Goal: Task Accomplishment & Management: Use online tool/utility

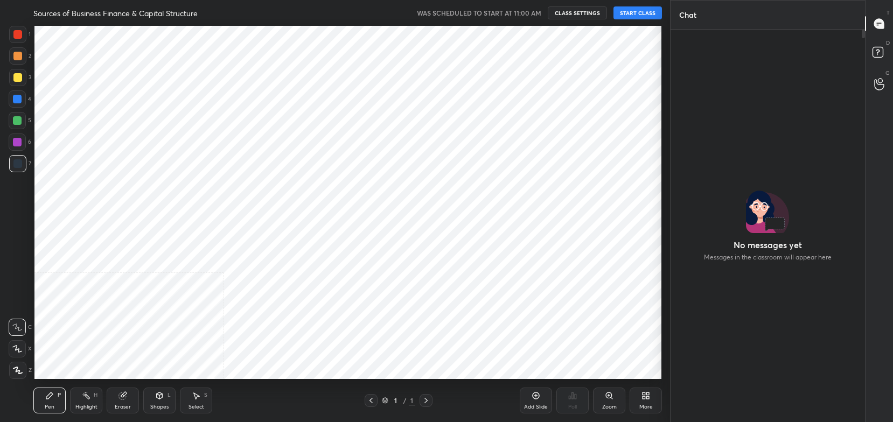
scroll to position [53527, 53254]
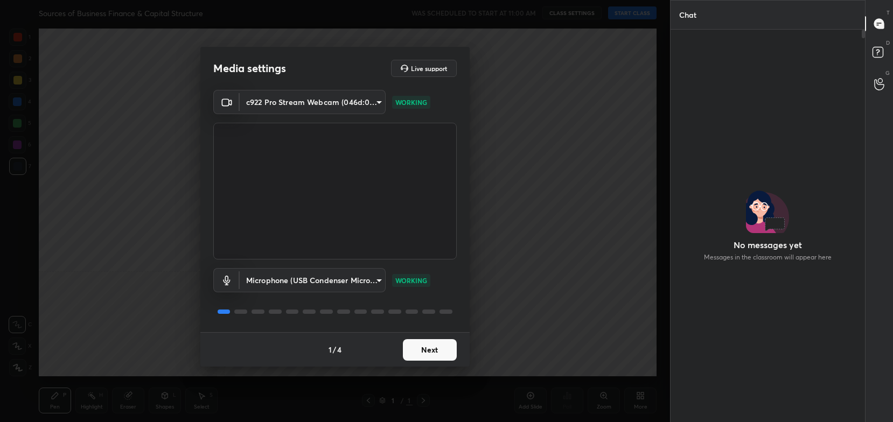
click at [426, 351] on button "Next" at bounding box center [430, 350] width 54 height 22
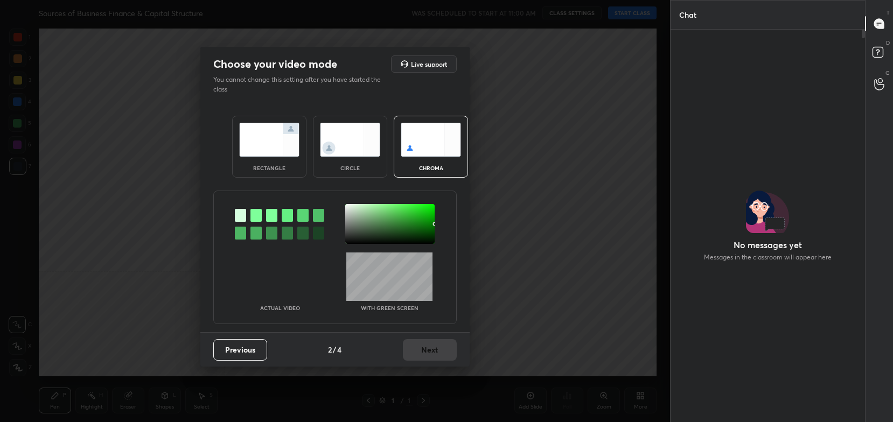
click at [275, 145] on img at bounding box center [269, 140] width 60 height 34
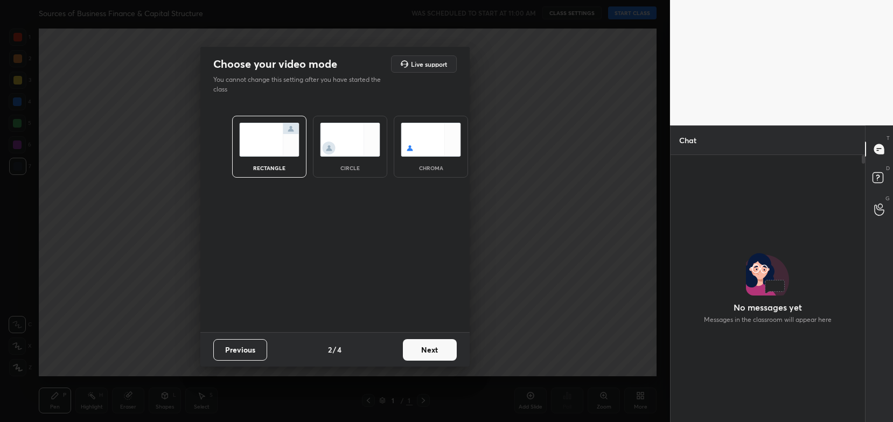
scroll to position [3, 3]
click at [438, 351] on button "Next" at bounding box center [430, 350] width 54 height 22
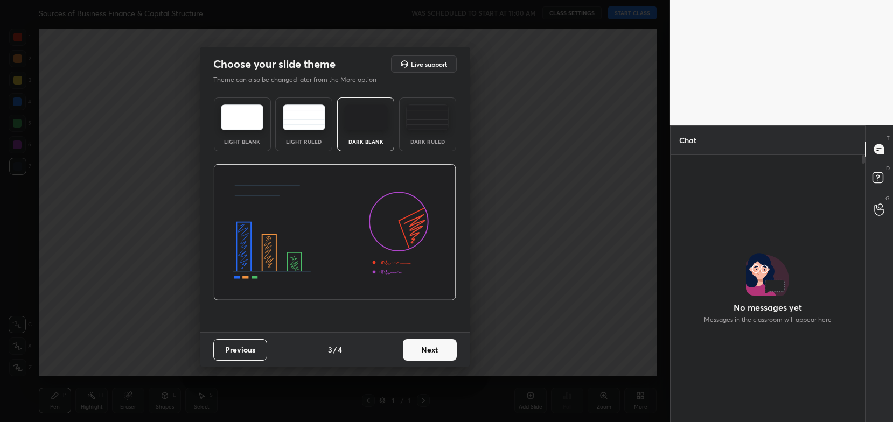
click at [453, 357] on button "Next" at bounding box center [430, 350] width 54 height 22
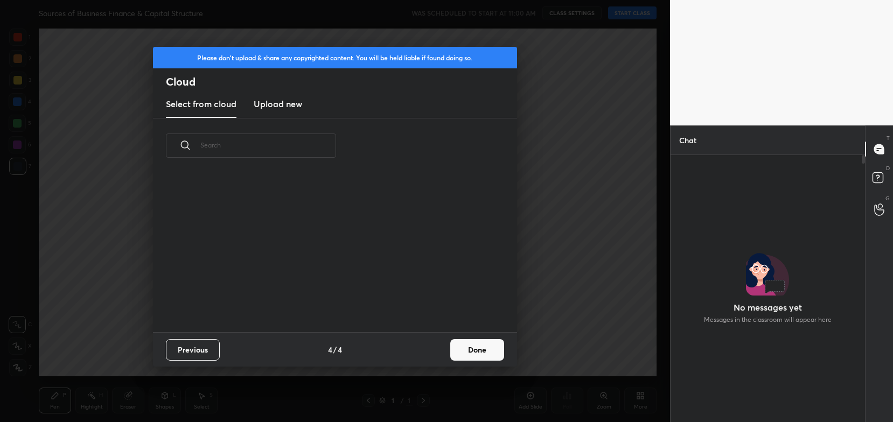
click at [461, 357] on button "Done" at bounding box center [477, 350] width 54 height 22
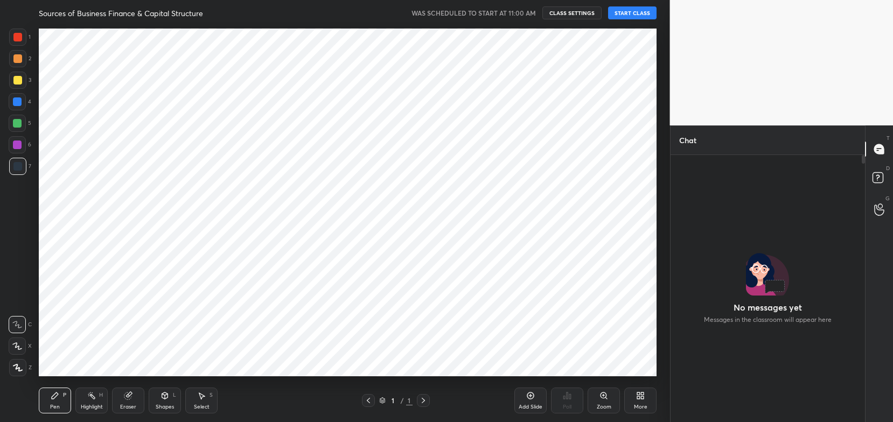
scroll to position [159, 346]
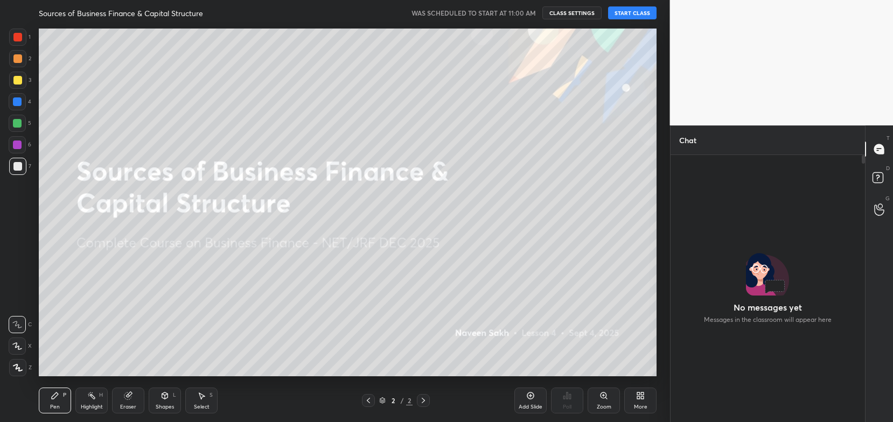
click at [628, 18] on button "START CLASS" at bounding box center [632, 12] width 48 height 13
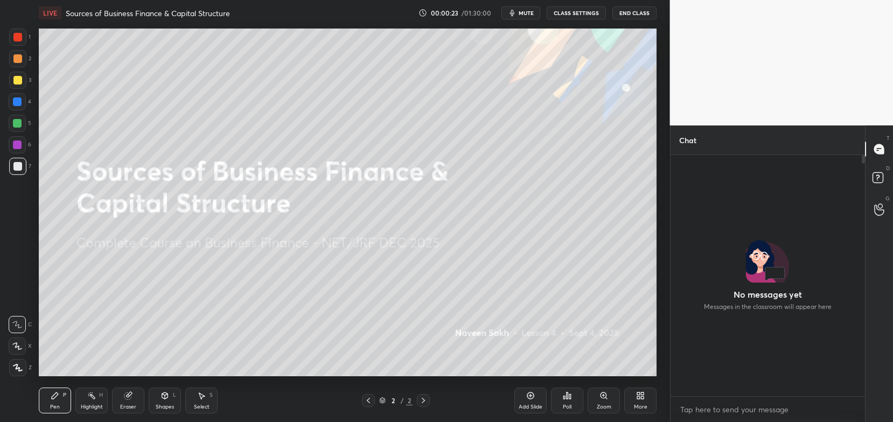
scroll to position [149, 192]
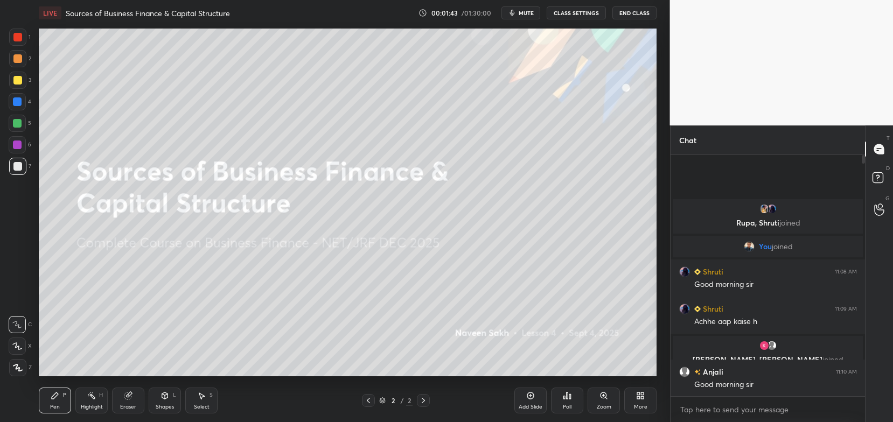
click at [651, 397] on div "More" at bounding box center [640, 401] width 32 height 26
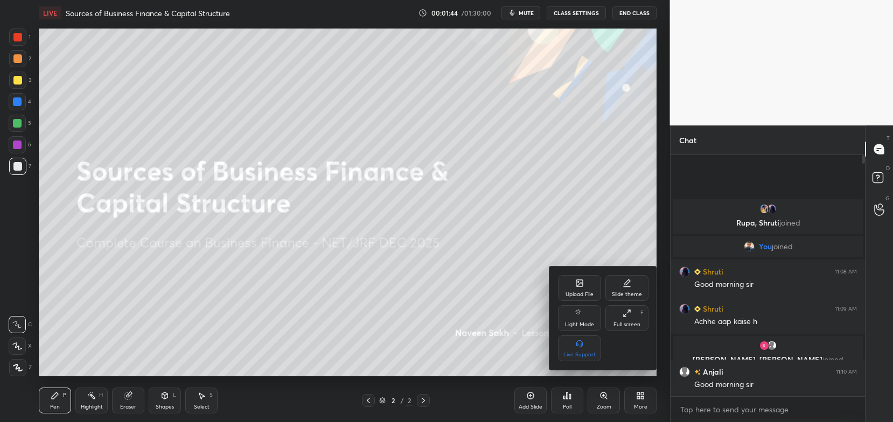
click at [584, 292] on div "Upload File" at bounding box center [580, 294] width 28 height 5
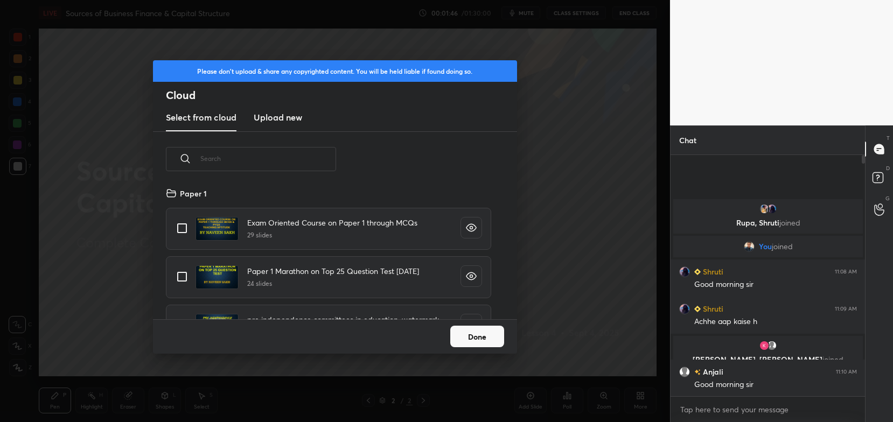
click at [275, 111] on h3 "Upload new" at bounding box center [278, 117] width 48 height 13
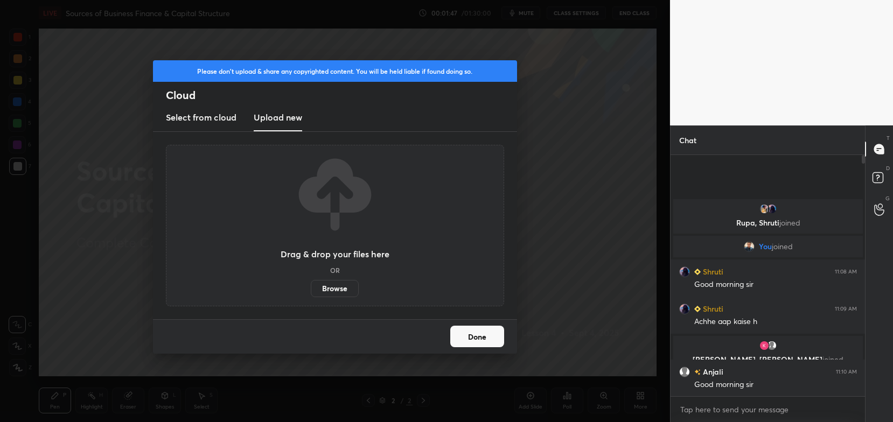
click at [353, 281] on label "Browse" at bounding box center [335, 288] width 48 height 17
click at [311, 281] on input "Browse" at bounding box center [311, 288] width 0 height 17
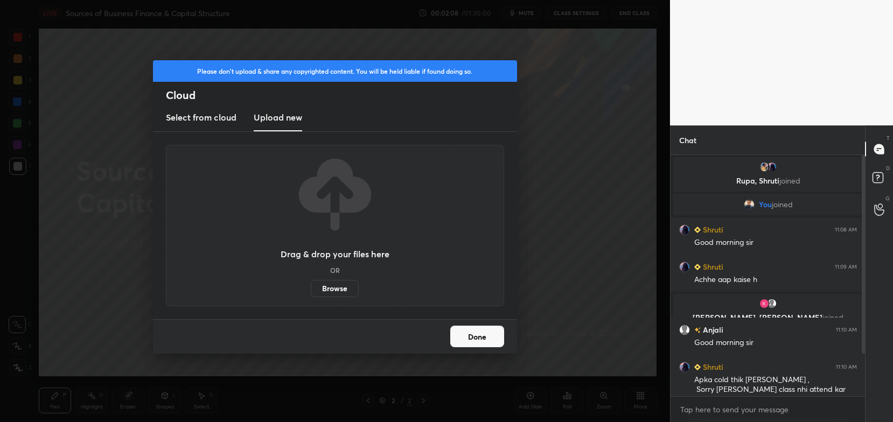
click at [503, 339] on button "Done" at bounding box center [477, 337] width 54 height 22
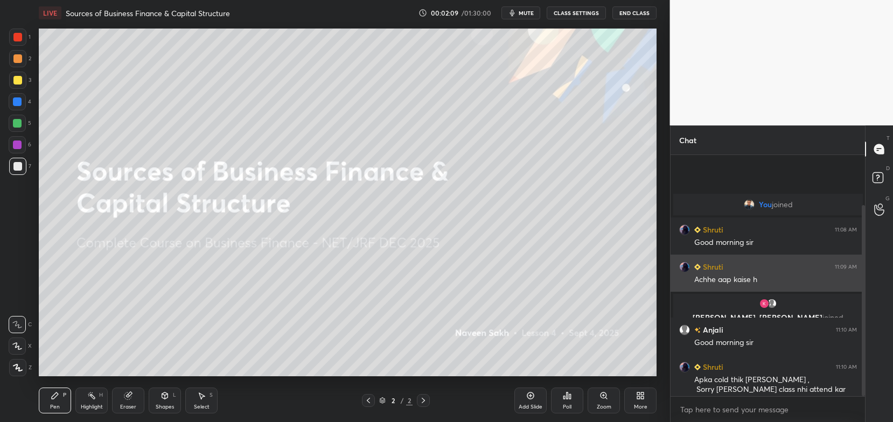
scroll to position [63, 0]
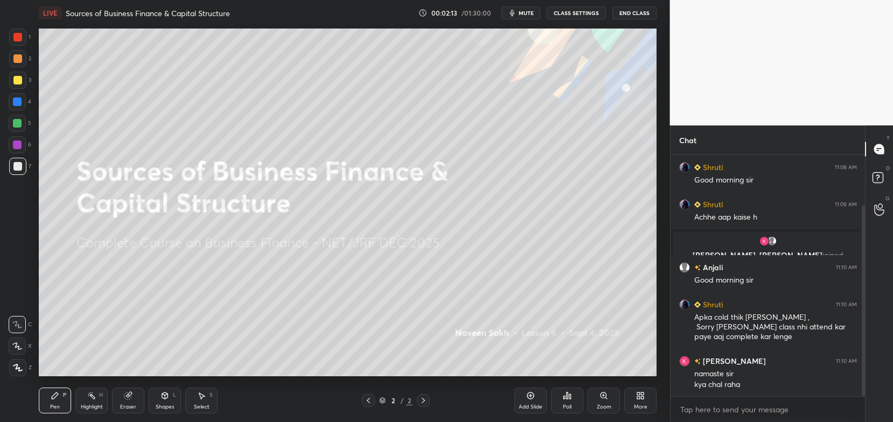
click at [636, 405] on div "More" at bounding box center [640, 407] width 13 height 5
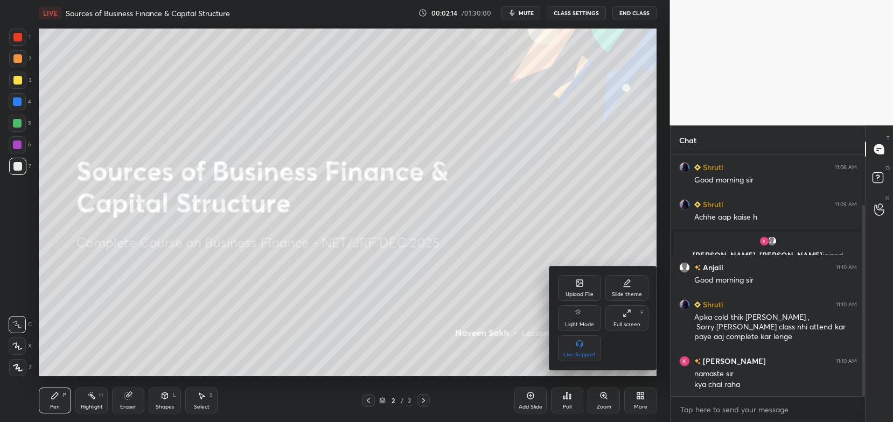
click at [589, 292] on div "Upload File" at bounding box center [580, 294] width 28 height 5
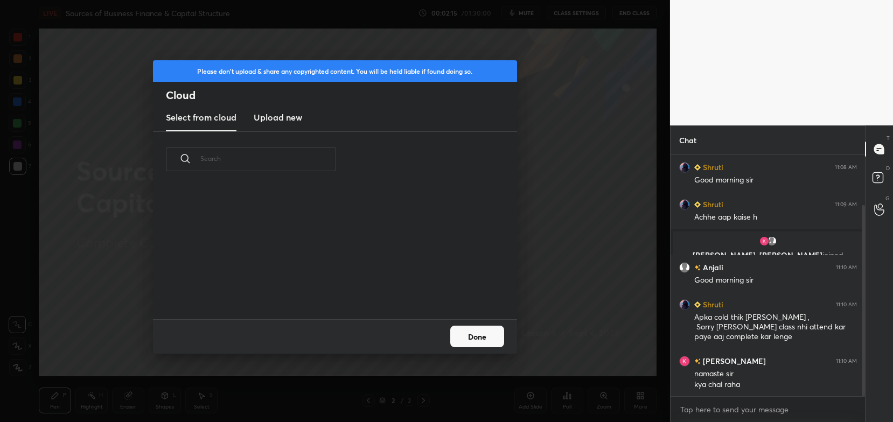
scroll to position [133, 346]
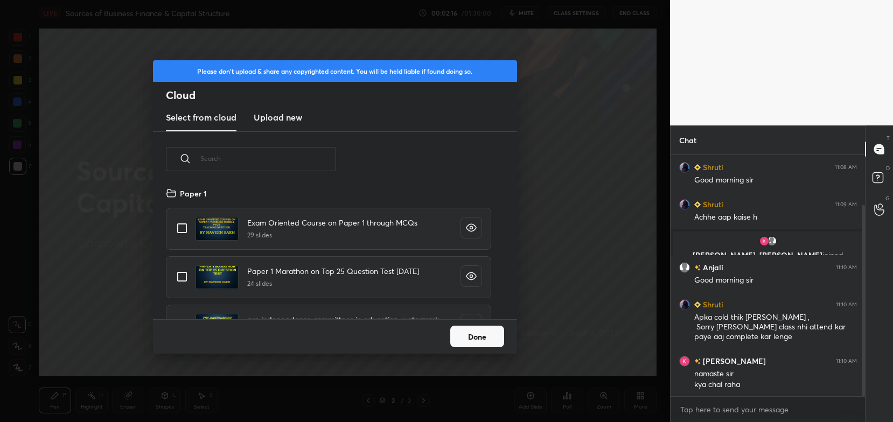
click at [287, 109] on new "Upload new" at bounding box center [278, 118] width 48 height 27
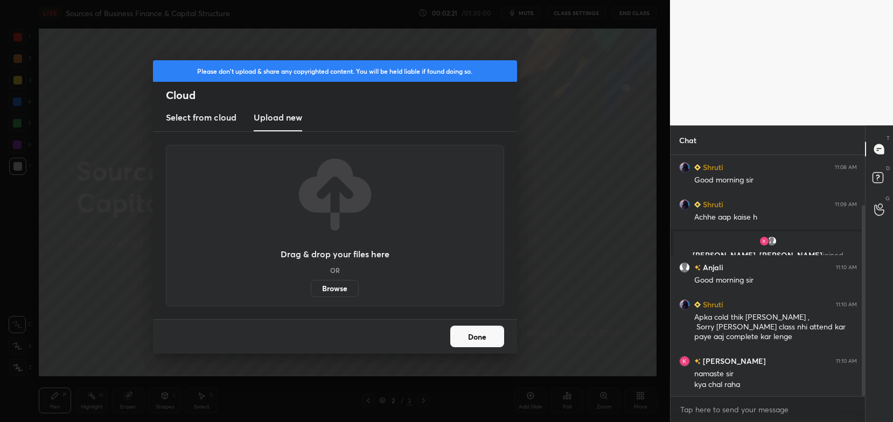
click at [348, 284] on label "Browse" at bounding box center [335, 288] width 48 height 17
click at [311, 284] on input "Browse" at bounding box center [311, 288] width 0 height 17
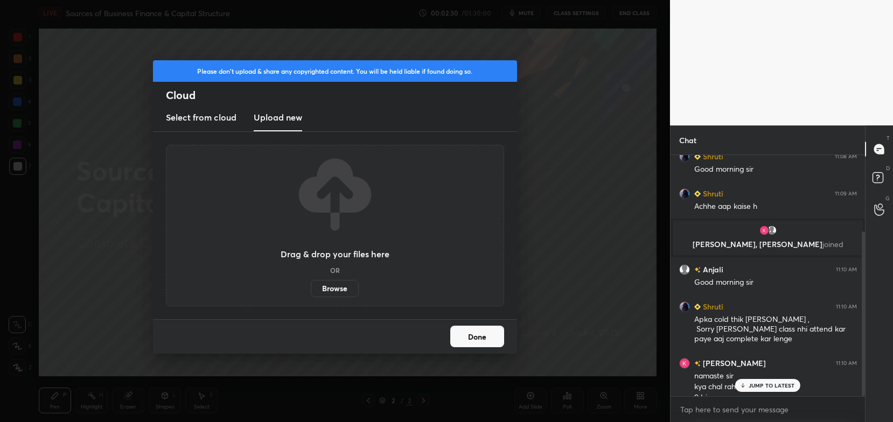
scroll to position [112, 0]
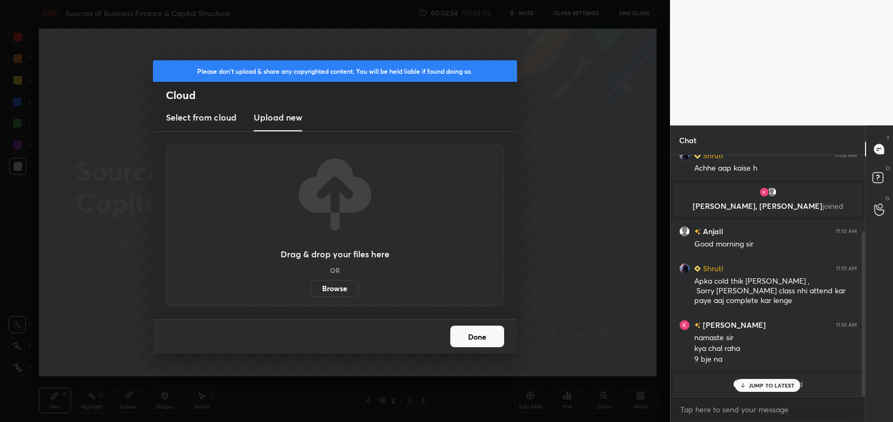
click at [763, 383] on p "JUMP TO LATEST" at bounding box center [772, 386] width 46 height 6
click at [327, 291] on label "Browse" at bounding box center [335, 288] width 48 height 17
click at [311, 291] on input "Browse" at bounding box center [311, 288] width 0 height 17
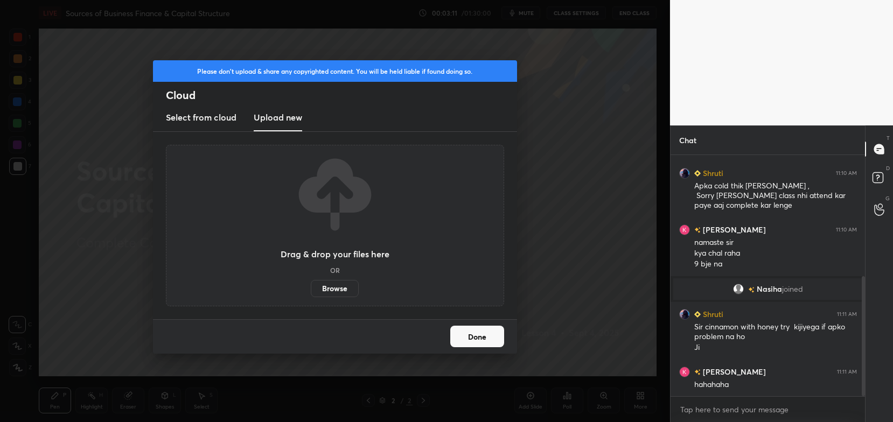
scroll to position [244, 0]
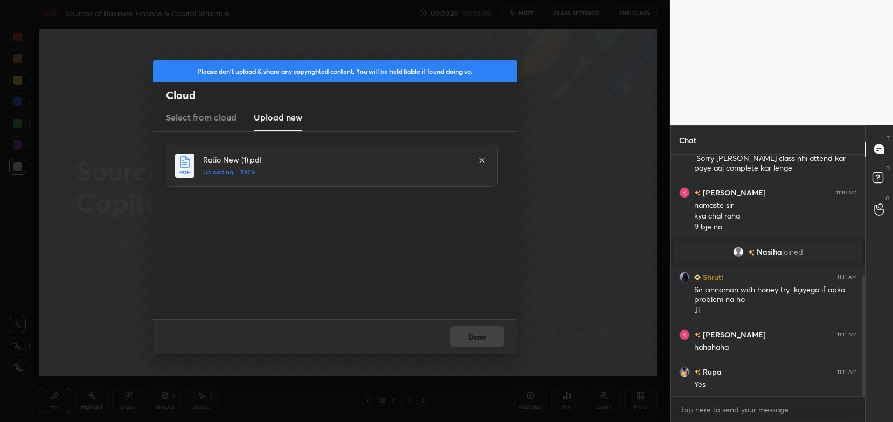
click at [462, 335] on div "Done" at bounding box center [335, 337] width 364 height 34
click at [462, 335] on button "Done" at bounding box center [477, 337] width 54 height 22
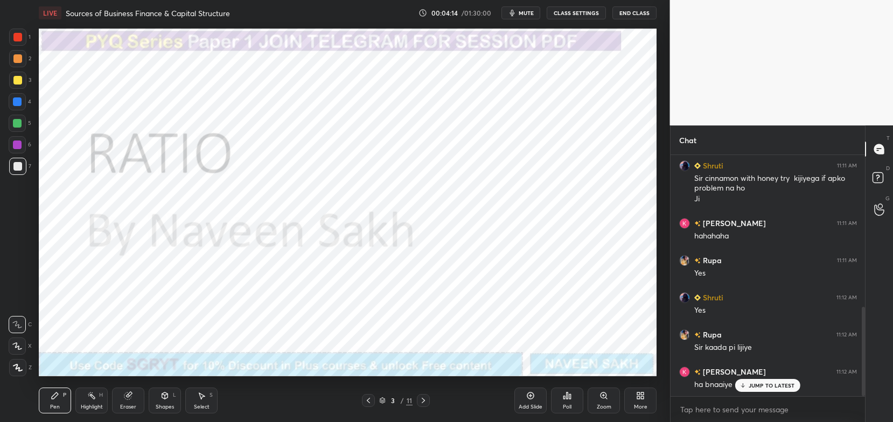
scroll to position [412, 0]
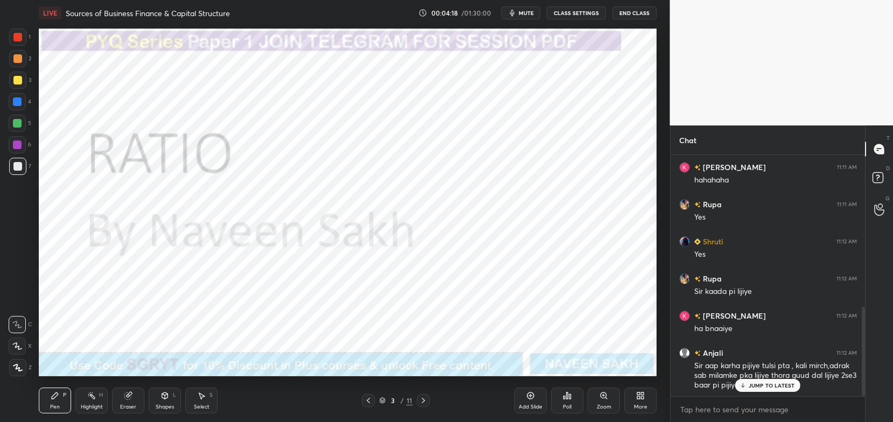
click at [780, 383] on p "JUMP TO LATEST" at bounding box center [772, 386] width 46 height 6
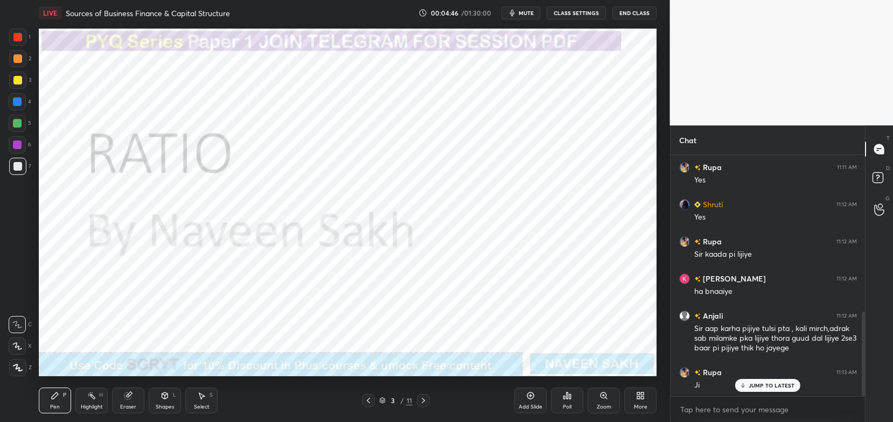
scroll to position [475, 0]
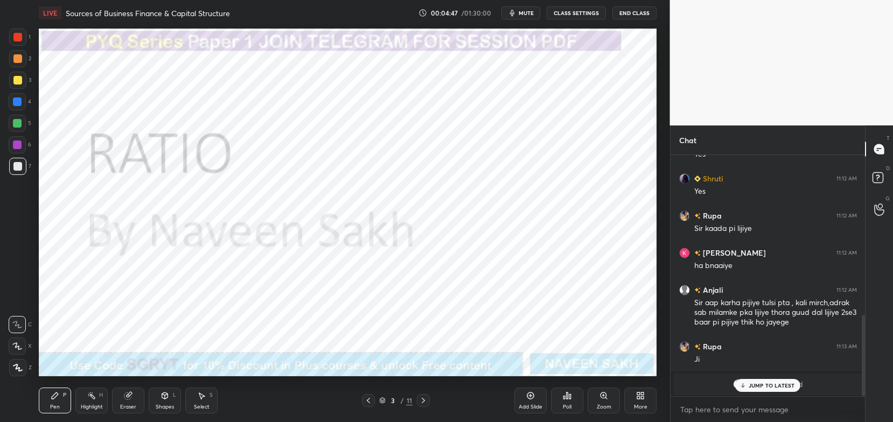
click at [762, 380] on div "JUMP TO LATEST" at bounding box center [767, 385] width 65 height 13
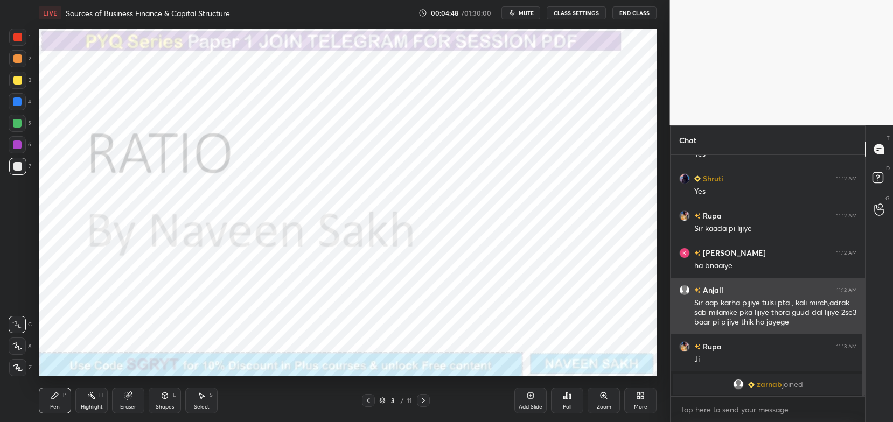
scroll to position [512, 0]
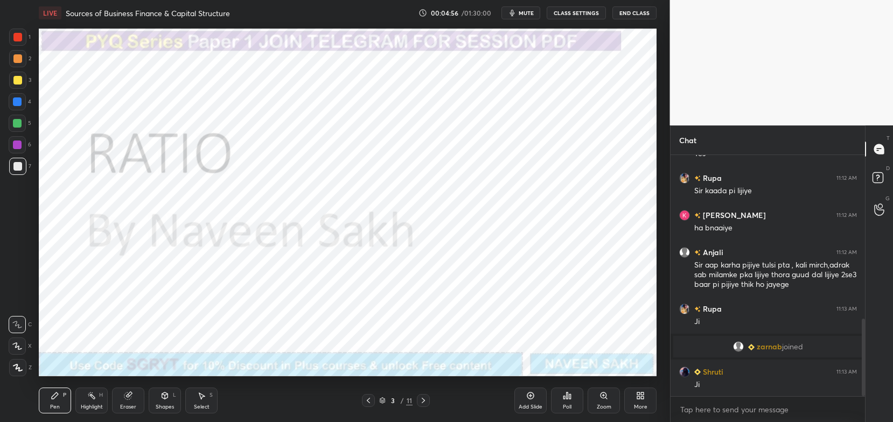
click at [386, 399] on div "3 / 11" at bounding box center [395, 401] width 33 height 10
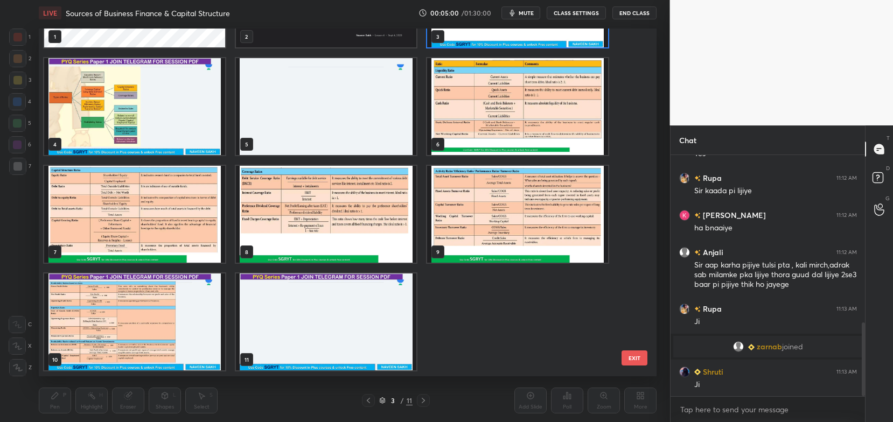
scroll to position [550, 0]
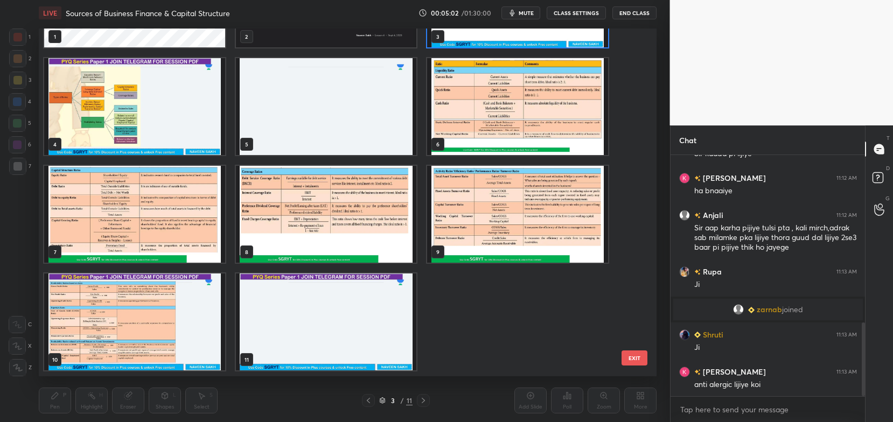
click at [455, 223] on img "grid" at bounding box center [517, 214] width 181 height 97
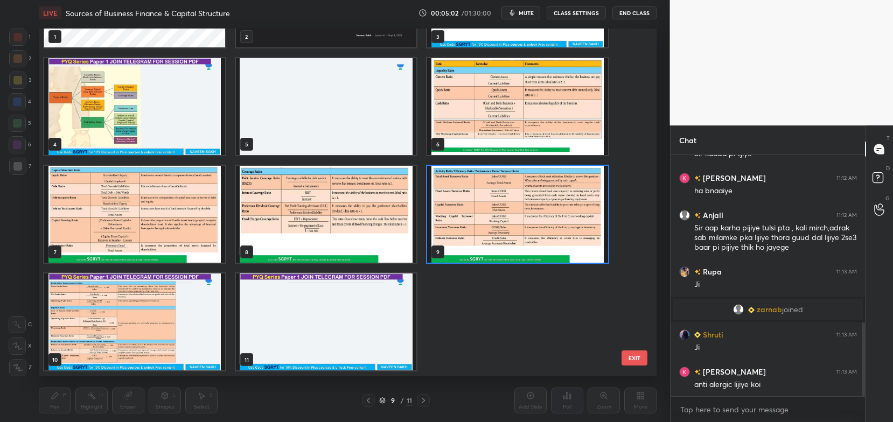
click at [348, 227] on img "grid" at bounding box center [326, 214] width 181 height 97
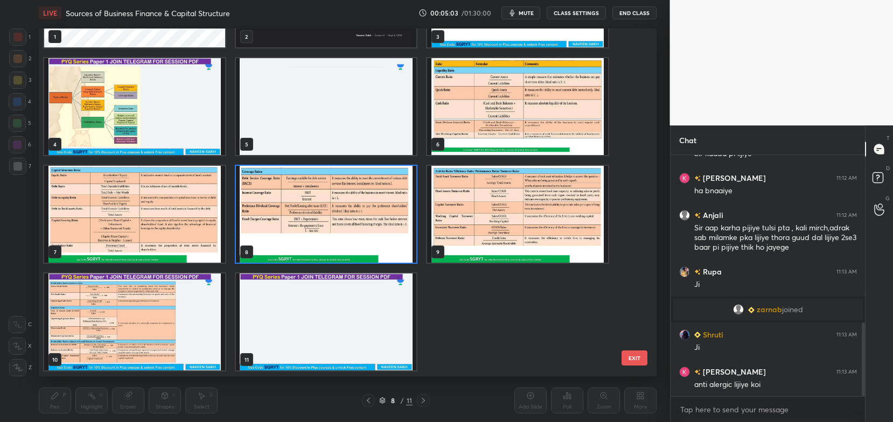
click at [348, 227] on img "grid" at bounding box center [326, 214] width 181 height 97
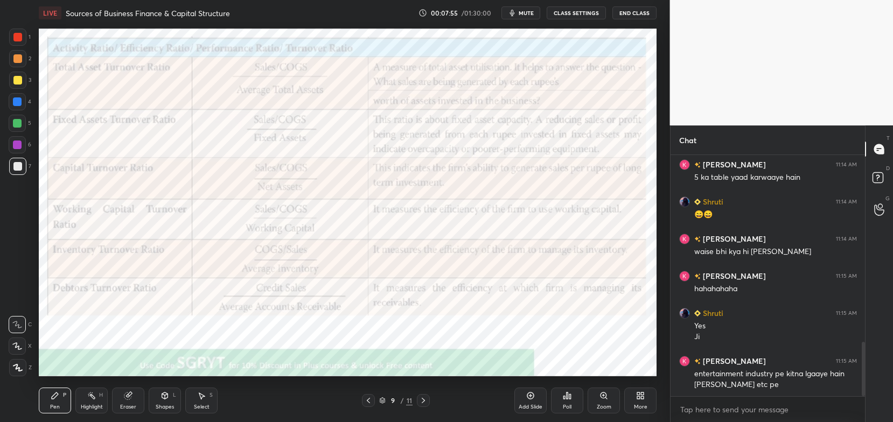
scroll to position [857, 0]
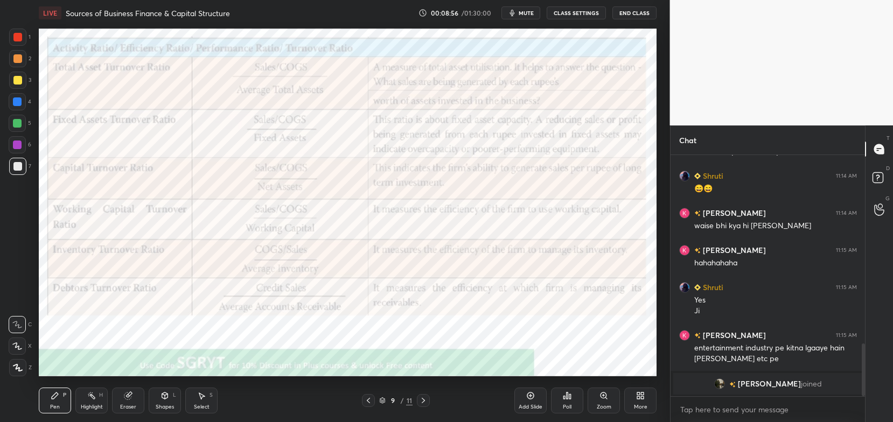
click at [20, 37] on div at bounding box center [17, 37] width 9 height 9
click at [127, 400] on icon at bounding box center [127, 396] width 7 height 7
click at [20, 368] on span "Erase all" at bounding box center [17, 368] width 16 height 8
click at [20, 345] on icon at bounding box center [17, 347] width 10 height 8
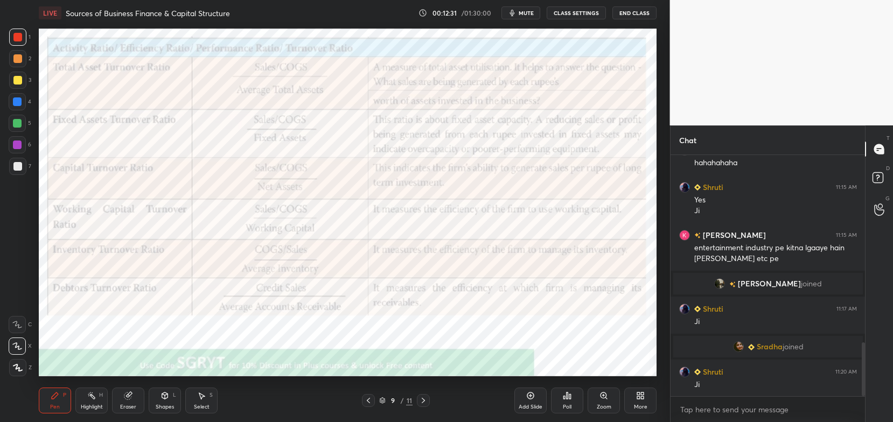
scroll to position [882, 0]
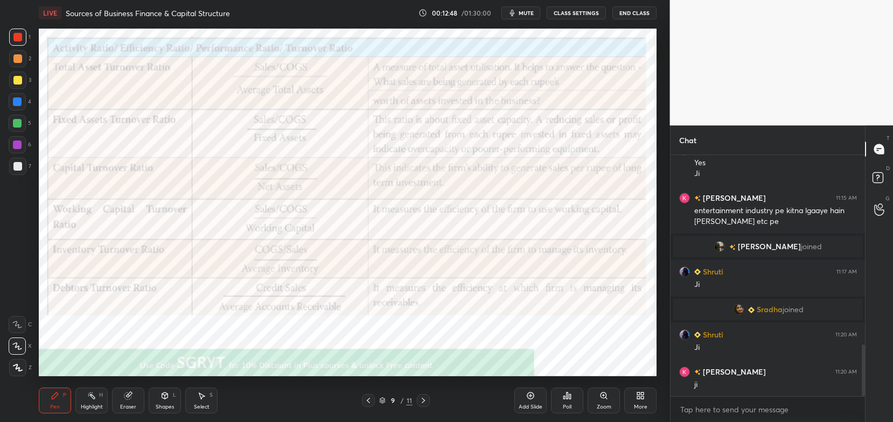
click at [141, 395] on div "Eraser" at bounding box center [128, 401] width 32 height 26
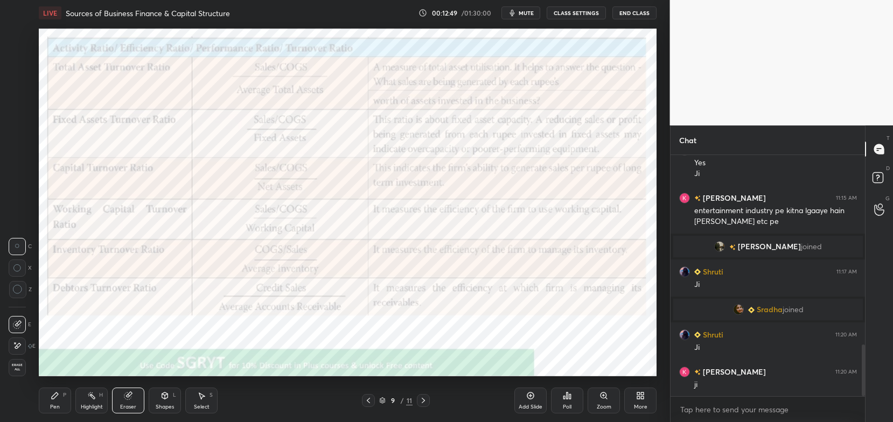
click at [17, 373] on div "Erase all" at bounding box center [17, 367] width 17 height 17
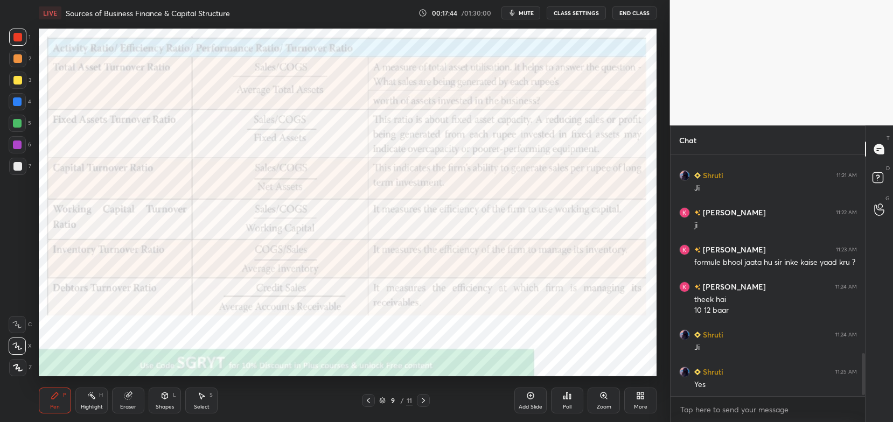
scroll to position [1153, 0]
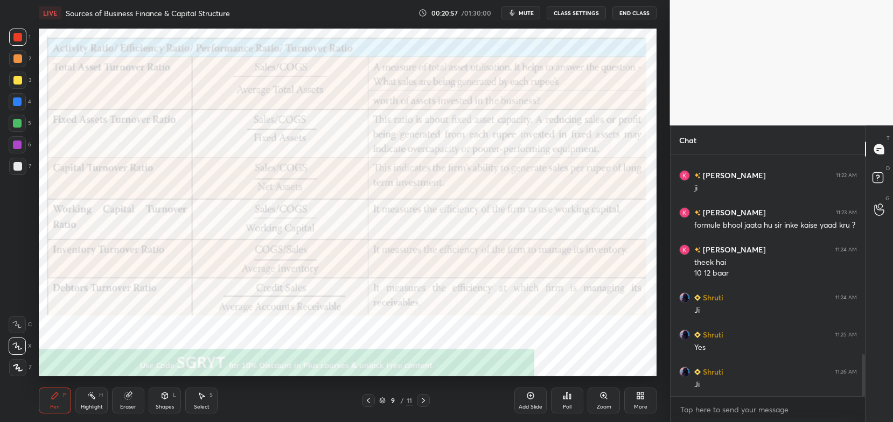
click at [529, 406] on div "Add Slide" at bounding box center [531, 407] width 24 height 5
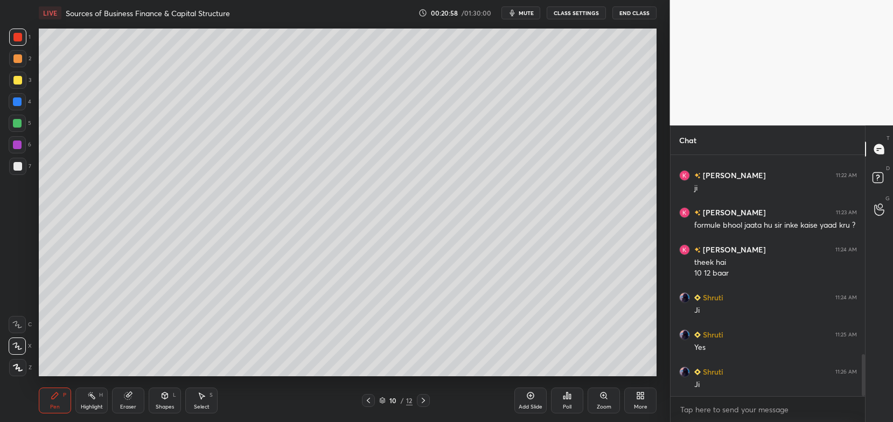
click at [20, 82] on div at bounding box center [17, 80] width 9 height 9
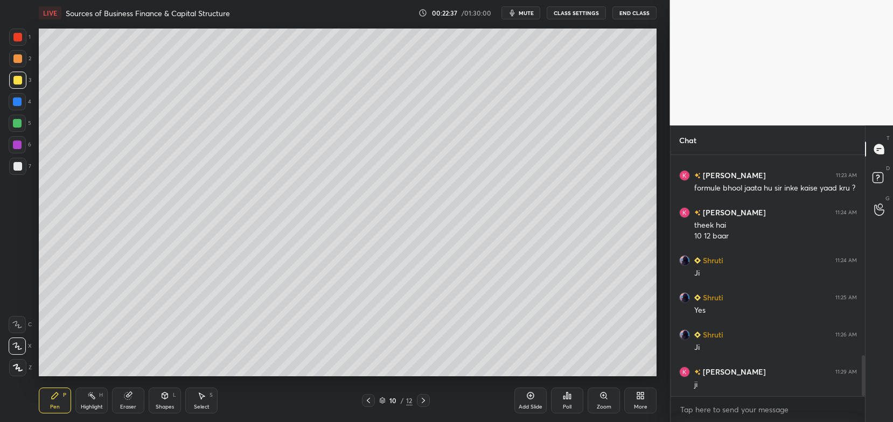
click at [521, 13] on button "mute" at bounding box center [521, 12] width 39 height 13
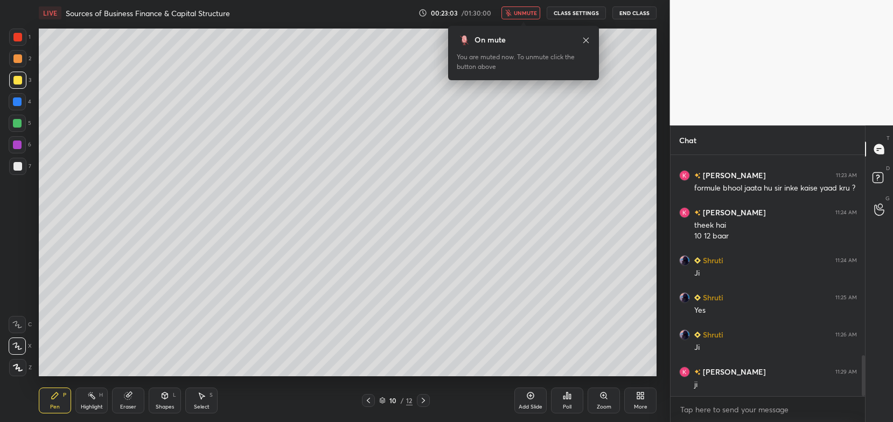
click at [527, 15] on span "unmute" at bounding box center [525, 13] width 23 height 8
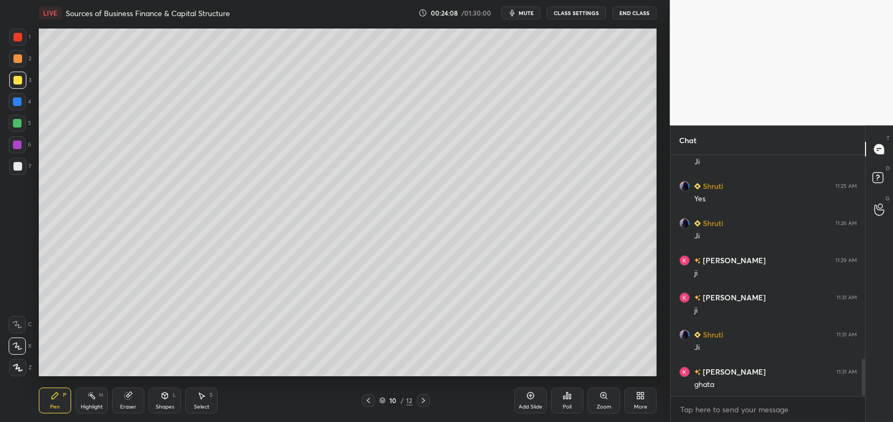
scroll to position [1338, 0]
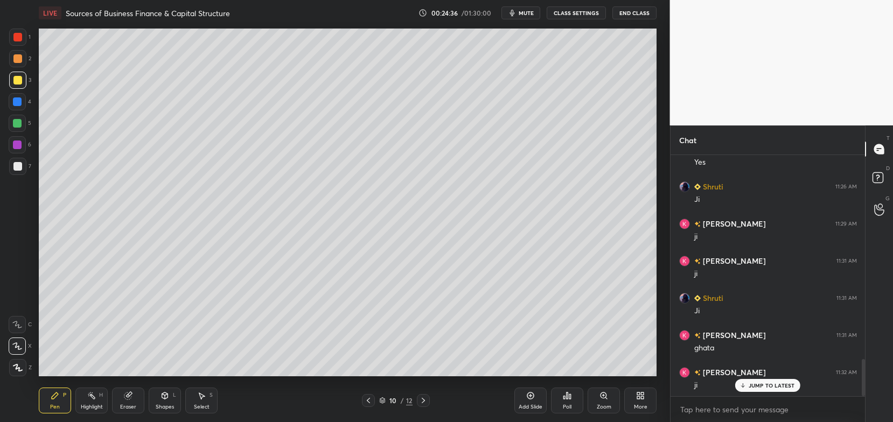
click at [156, 411] on div "Shapes L" at bounding box center [165, 401] width 32 height 26
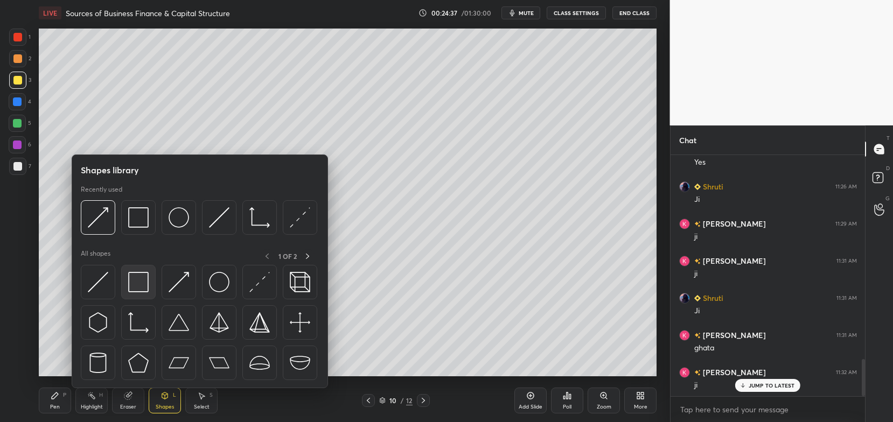
click at [147, 293] on div at bounding box center [138, 282] width 34 height 34
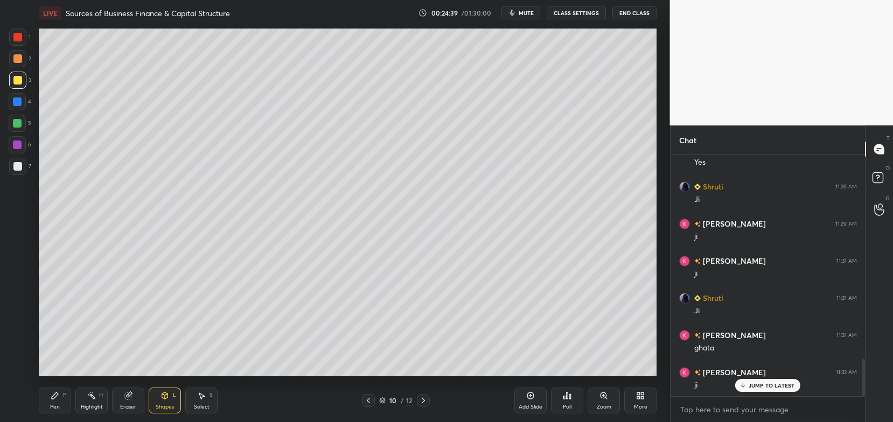
click at [63, 397] on div "Pen P" at bounding box center [55, 401] width 32 height 26
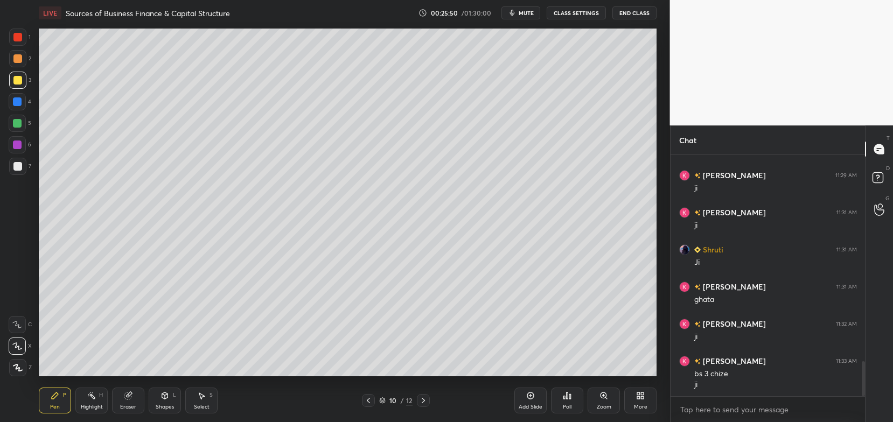
scroll to position [1424, 0]
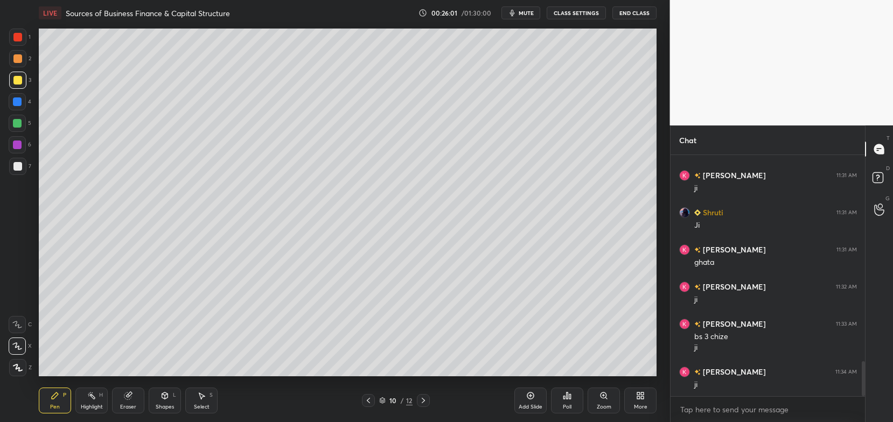
click at [529, 402] on div "Add Slide" at bounding box center [531, 401] width 32 height 26
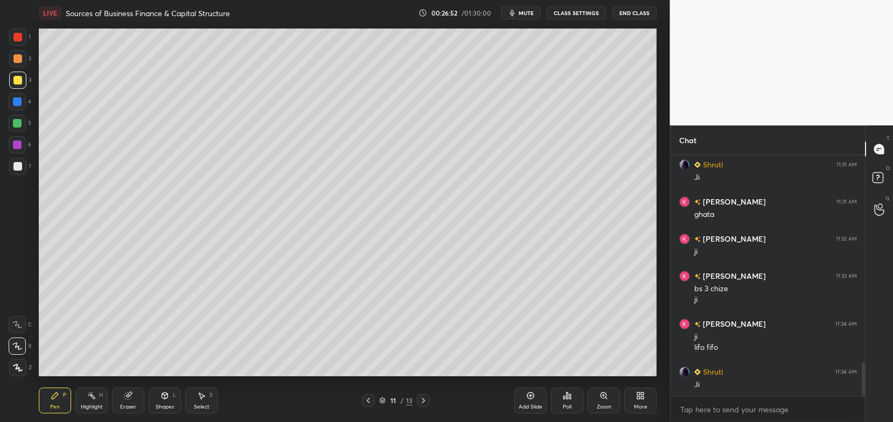
scroll to position [1509, 0]
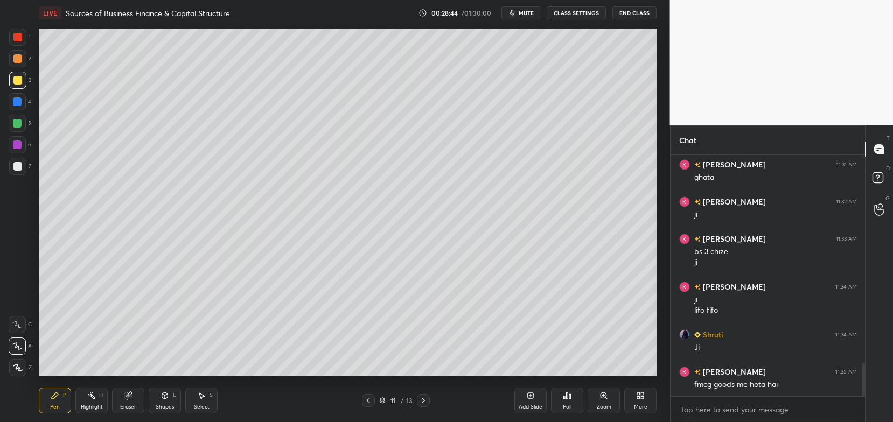
click at [127, 398] on icon at bounding box center [127, 396] width 7 height 7
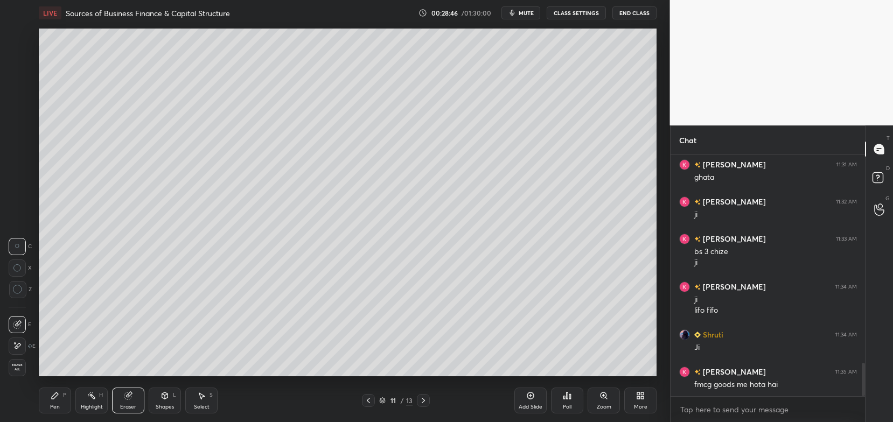
click at [23, 266] on div at bounding box center [17, 268] width 17 height 17
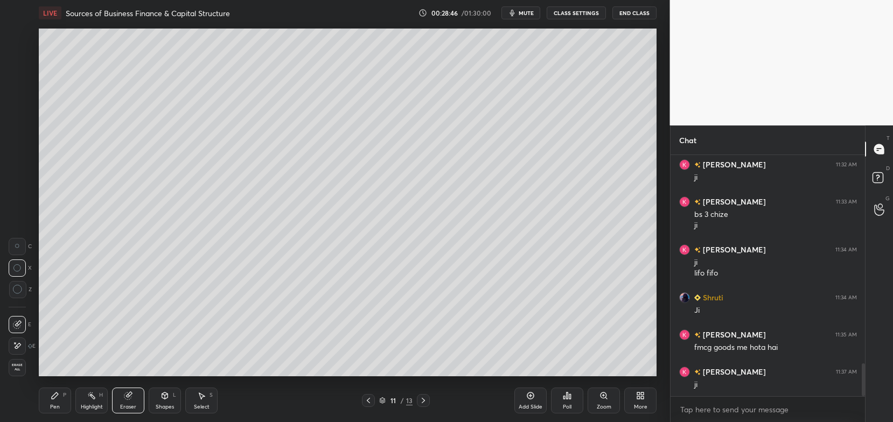
click at [20, 286] on circle at bounding box center [17, 289] width 9 height 9
click at [54, 402] on div "Pen P" at bounding box center [55, 401] width 32 height 26
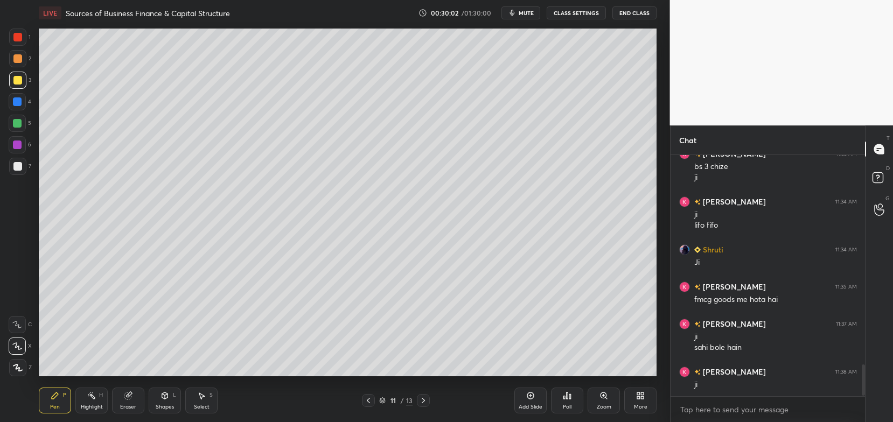
scroll to position [1632, 0]
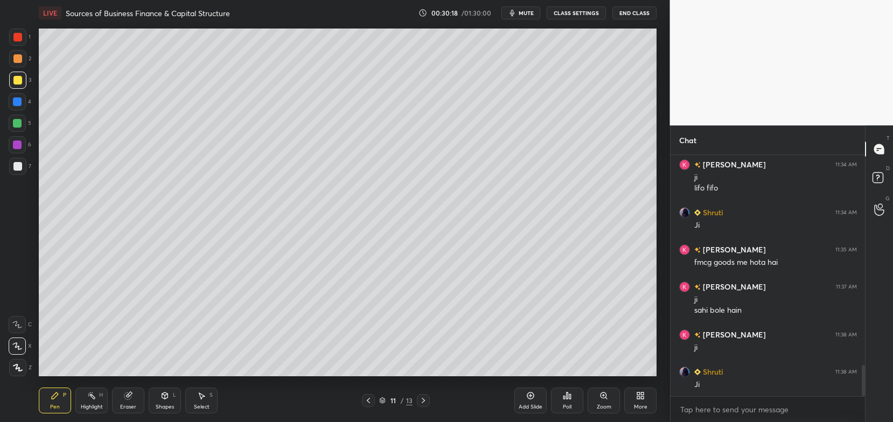
click at [372, 404] on icon at bounding box center [368, 401] width 9 height 9
click at [369, 401] on icon at bounding box center [368, 401] width 9 height 9
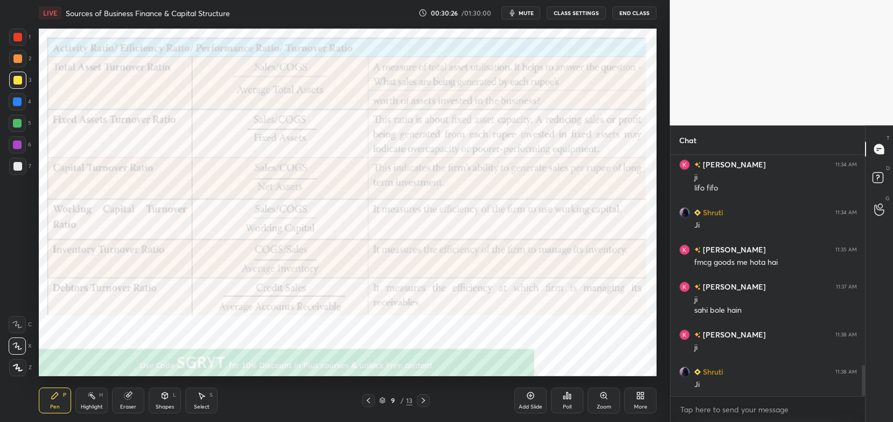
click at [24, 41] on div at bounding box center [17, 37] width 17 height 17
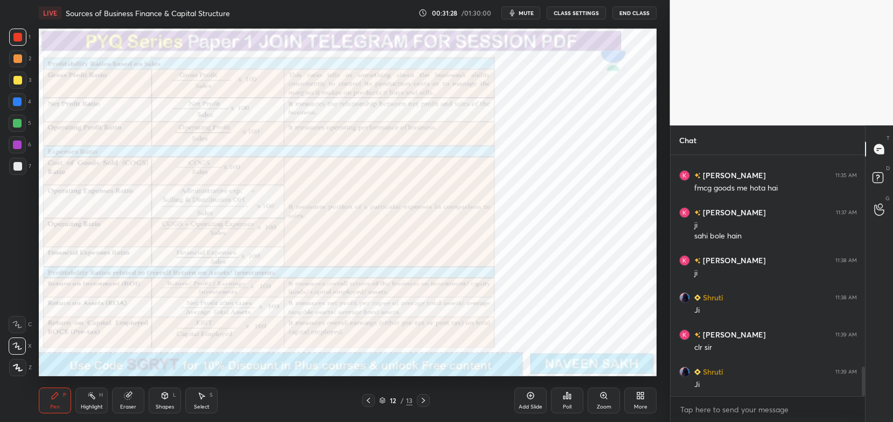
scroll to position [1743, 0]
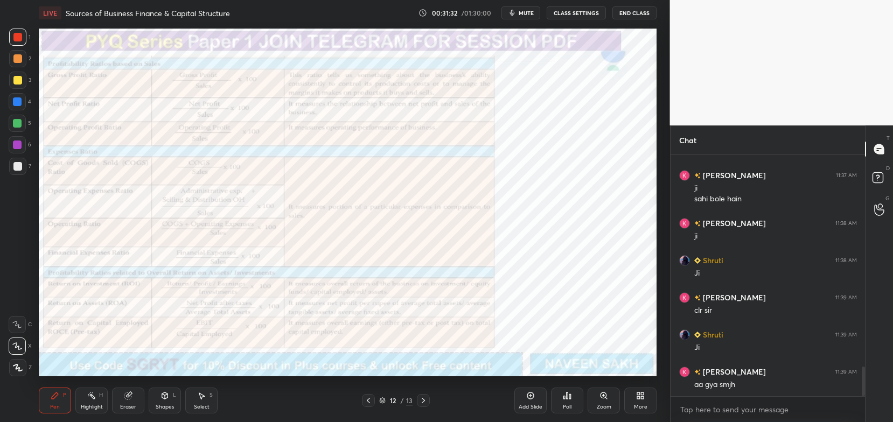
click at [605, 390] on div "Zoom" at bounding box center [604, 401] width 32 height 26
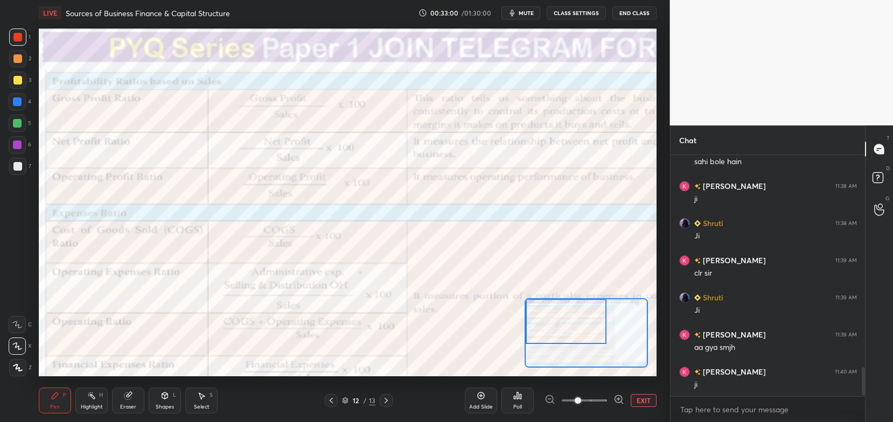
scroll to position [1817, 0]
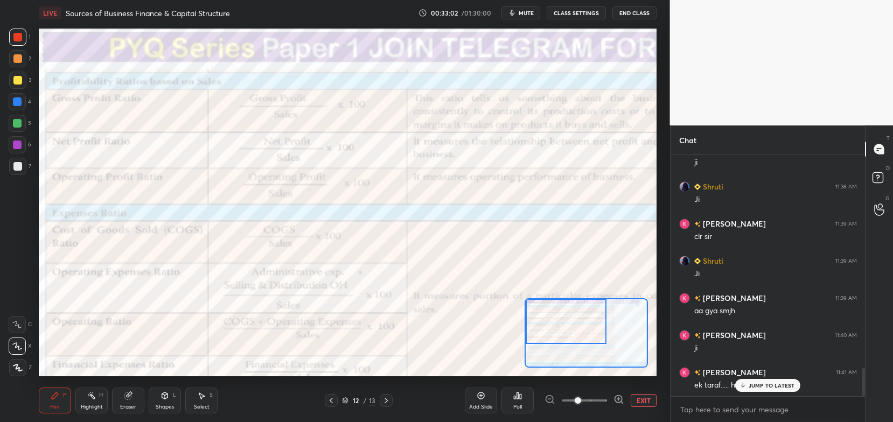
click at [785, 386] on p "JUMP TO LATEST" at bounding box center [772, 386] width 46 height 6
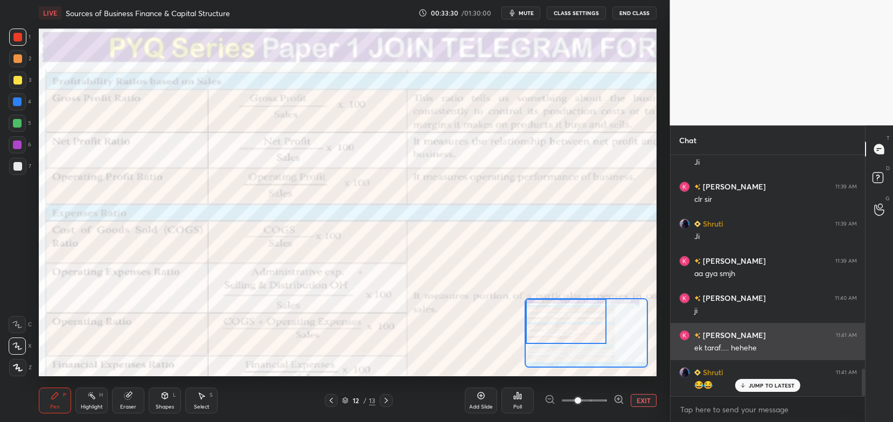
scroll to position [1891, 0]
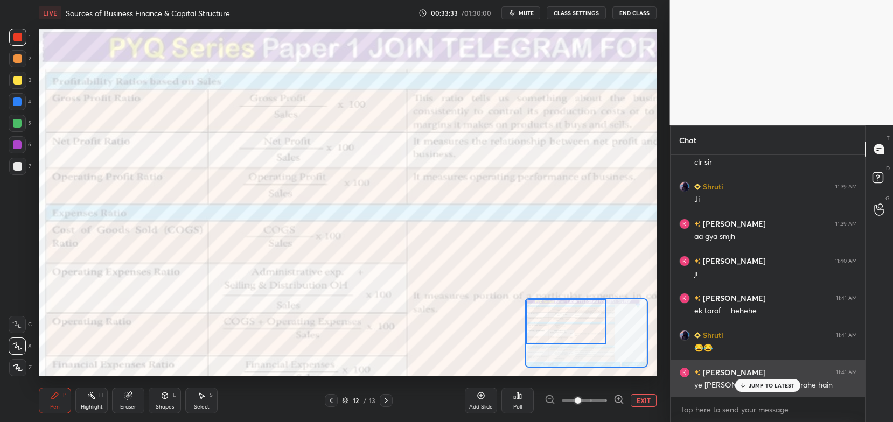
click at [750, 387] on p "JUMP TO LATEST" at bounding box center [772, 386] width 46 height 6
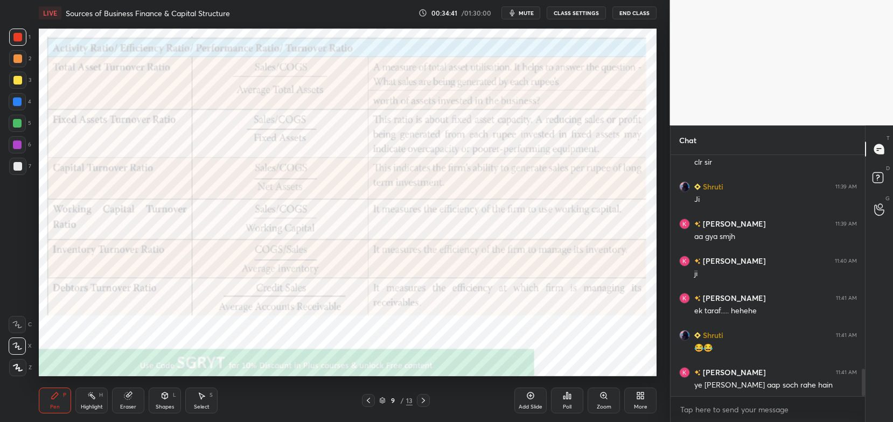
click at [423, 399] on icon at bounding box center [423, 401] width 9 height 9
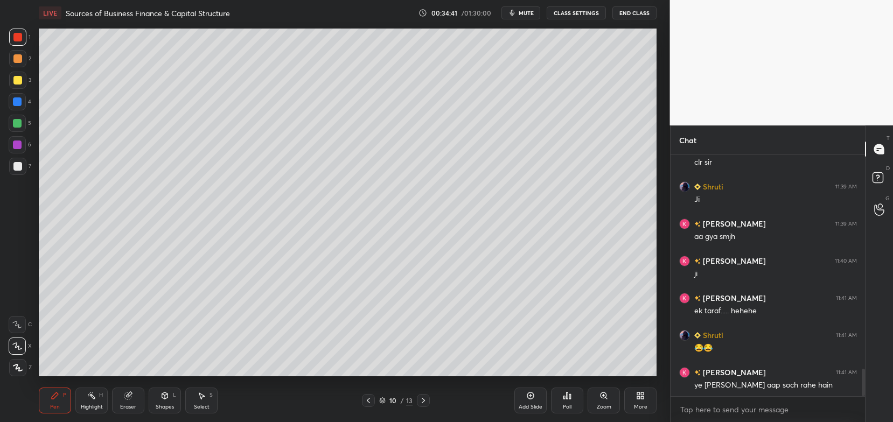
click at [426, 397] on icon at bounding box center [423, 401] width 9 height 9
click at [426, 401] on icon at bounding box center [423, 401] width 9 height 9
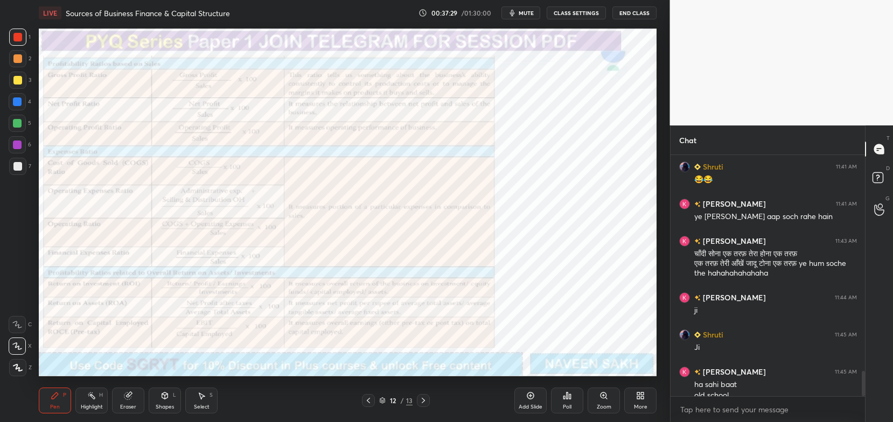
scroll to position [2070, 0]
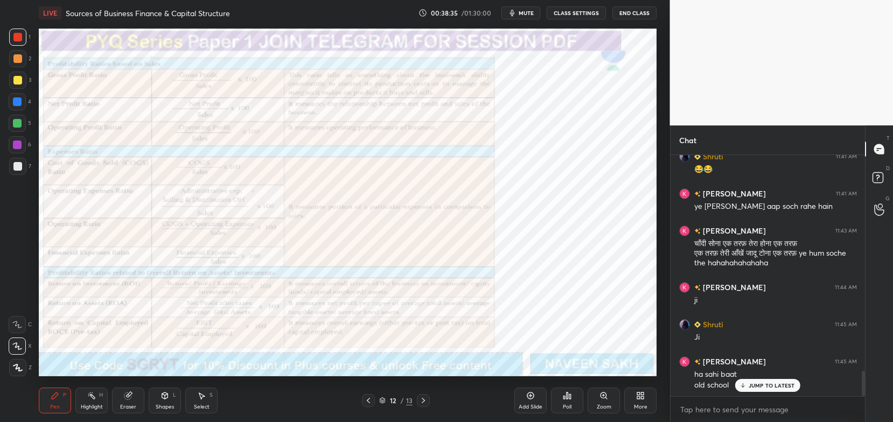
click at [602, 394] on icon at bounding box center [604, 396] width 6 height 6
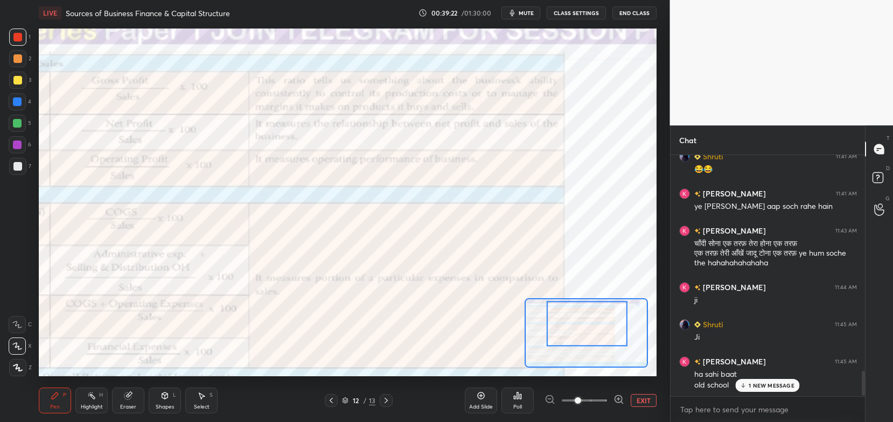
scroll to position [2107, 0]
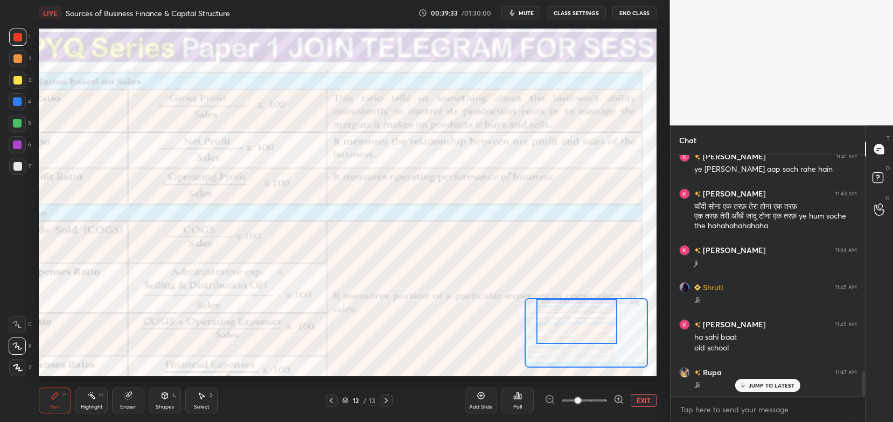
click at [125, 395] on icon at bounding box center [127, 396] width 7 height 7
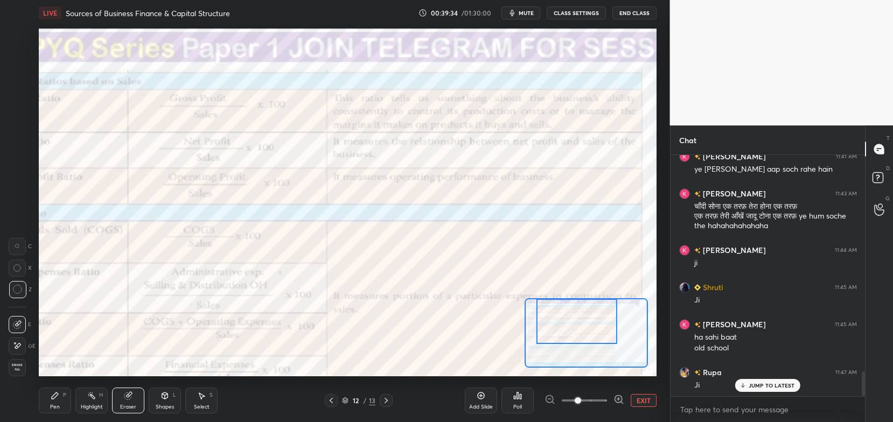
click at [17, 367] on span "Erase all" at bounding box center [17, 368] width 16 height 8
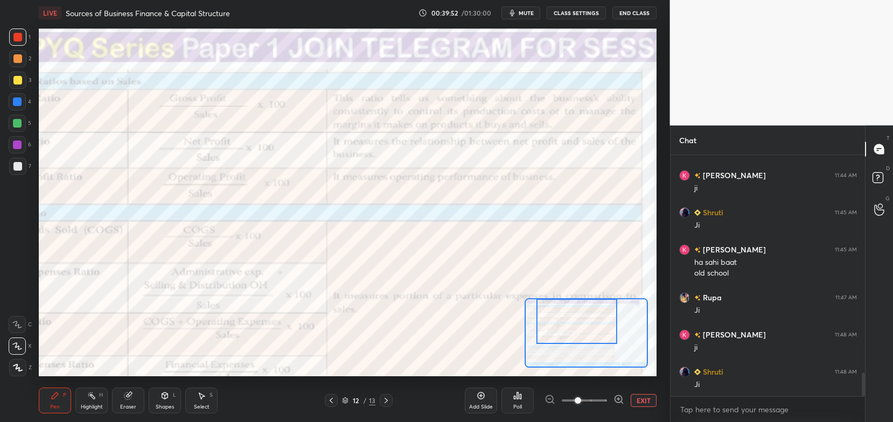
scroll to position [2219, 0]
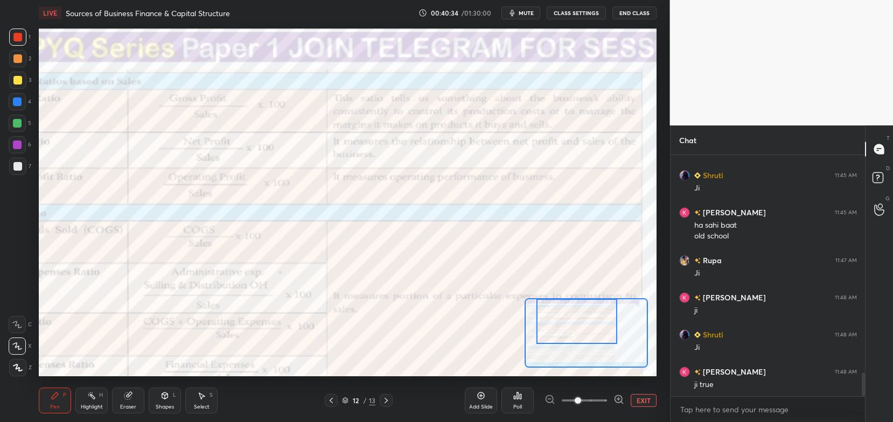
click at [640, 400] on button "EXIT" at bounding box center [644, 400] width 26 height 13
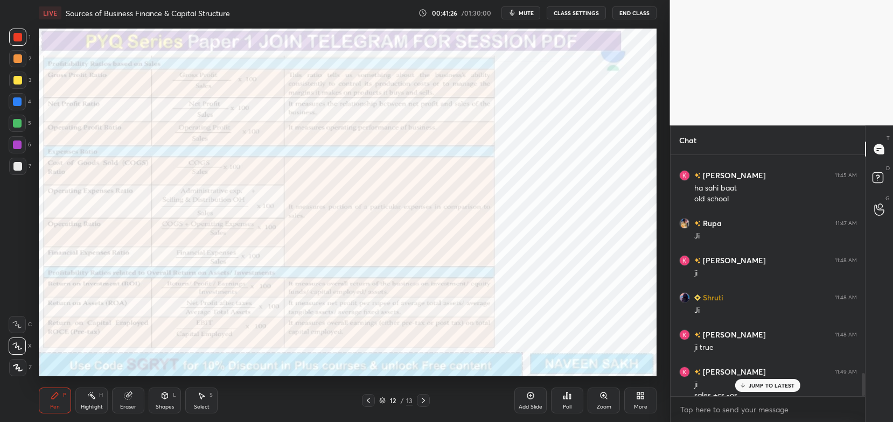
scroll to position [2267, 0]
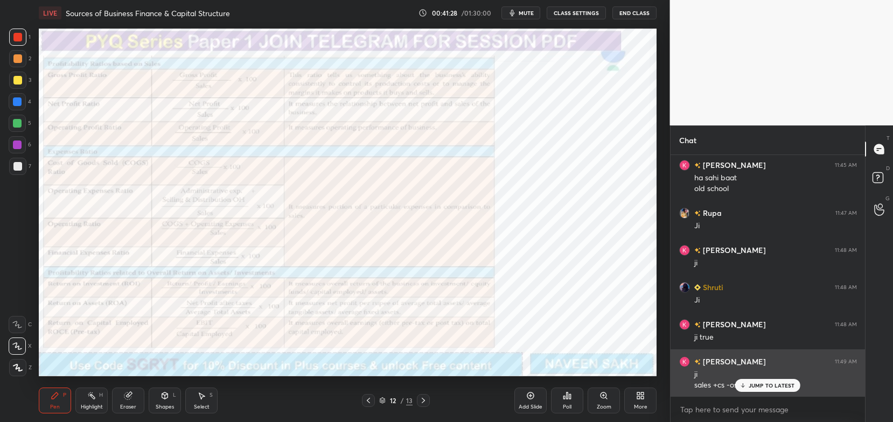
click at [766, 385] on p "JUMP TO LATEST" at bounding box center [772, 386] width 46 height 6
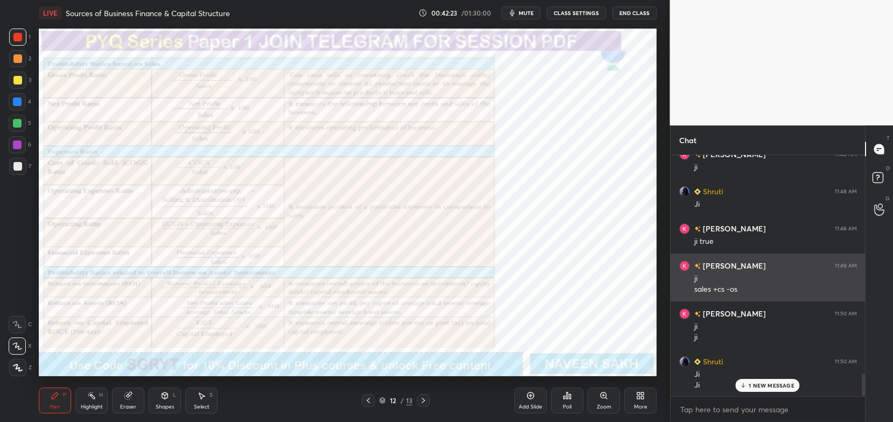
scroll to position [2400, 0]
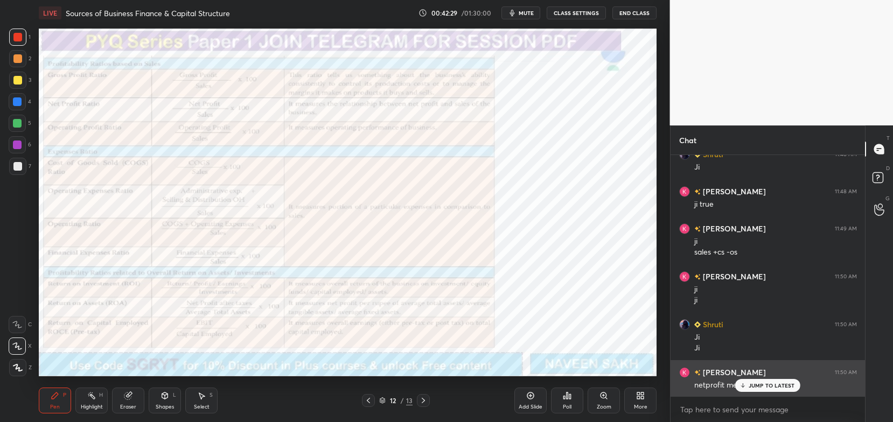
click at [751, 382] on div "JUMP TO LATEST" at bounding box center [767, 385] width 65 height 13
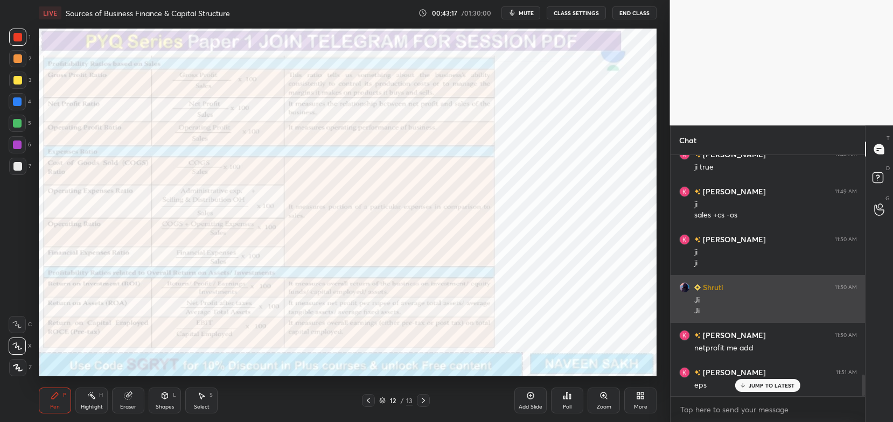
scroll to position [2474, 0]
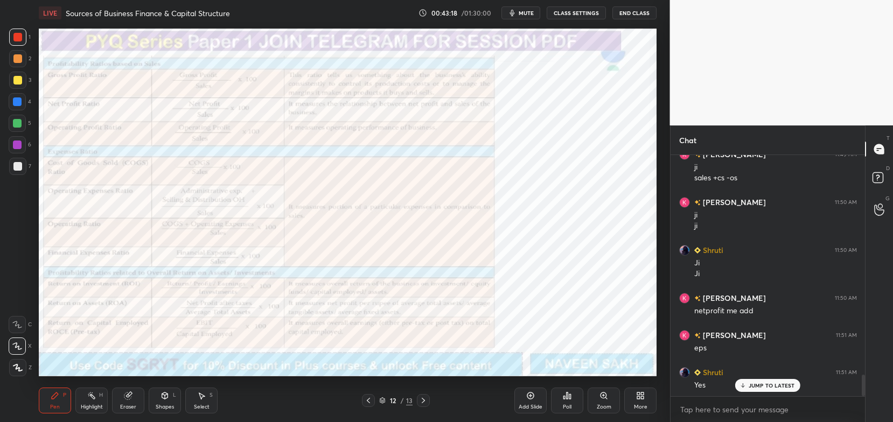
click at [538, 398] on div "Add Slide" at bounding box center [531, 401] width 32 height 26
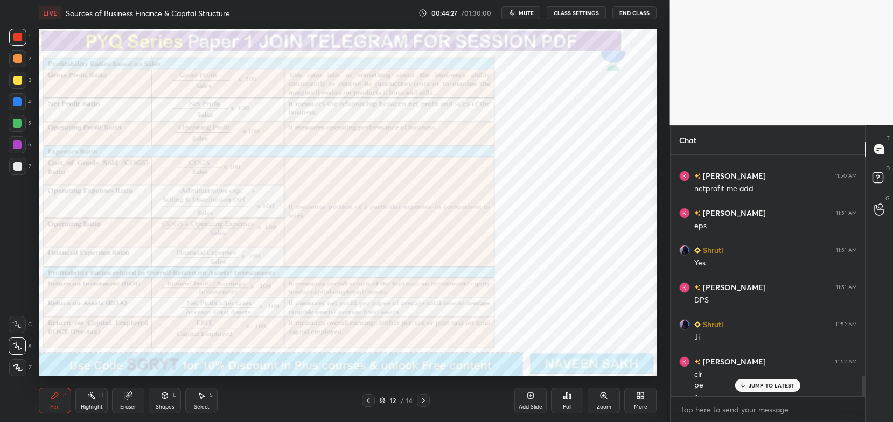
scroll to position [2607, 0]
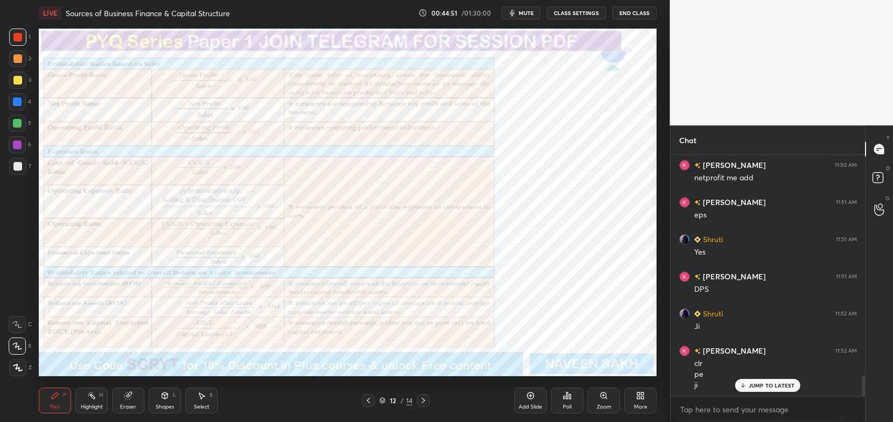
click at [605, 404] on div "Zoom" at bounding box center [604, 401] width 32 height 26
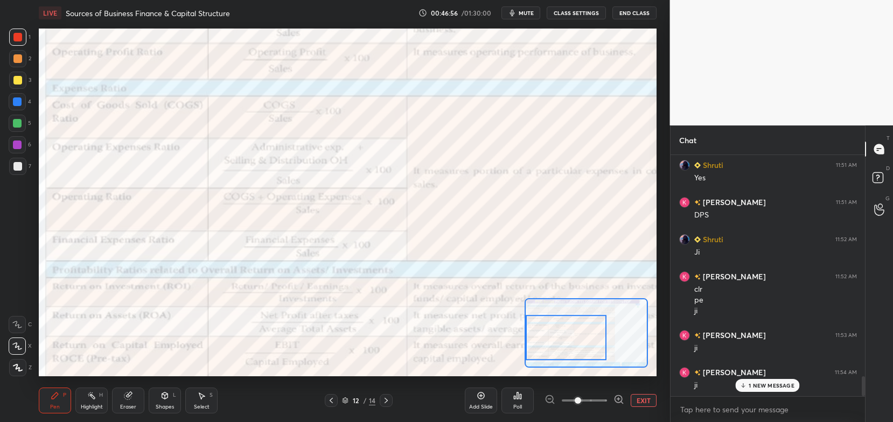
scroll to position [2719, 0]
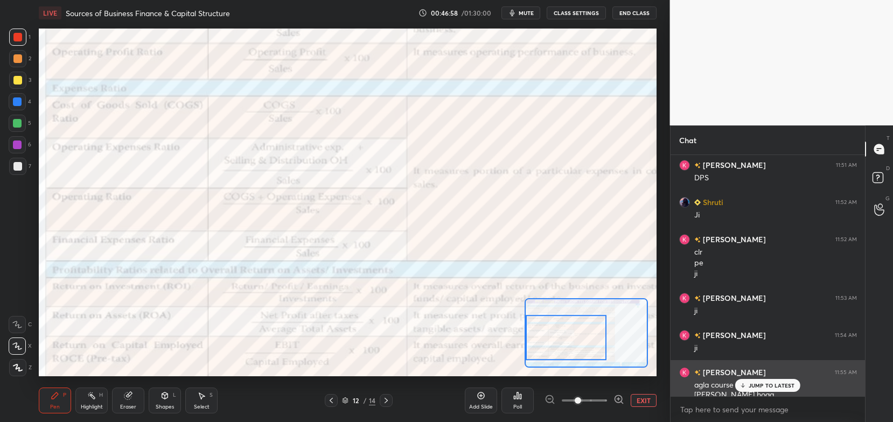
click at [781, 383] on p "JUMP TO LATEST" at bounding box center [772, 386] width 46 height 6
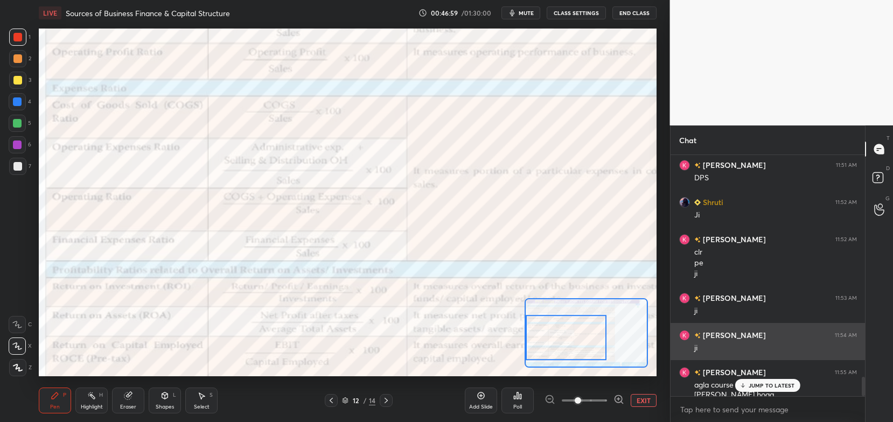
scroll to position [2730, 0]
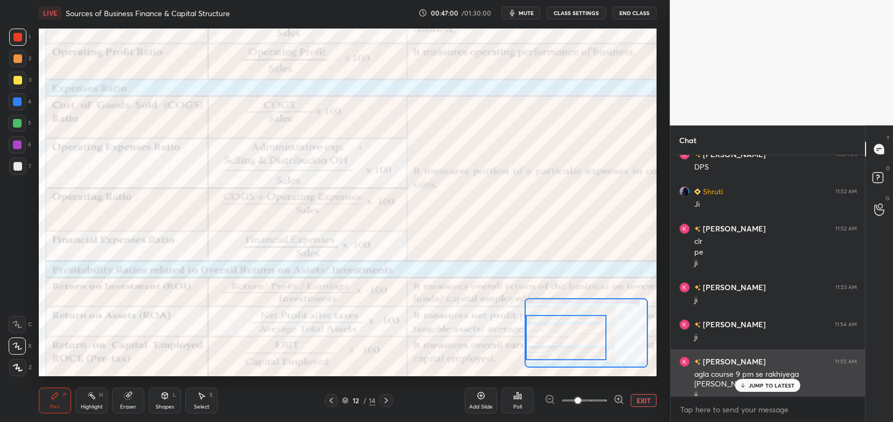
click at [763, 391] on div "JUMP TO LATEST" at bounding box center [767, 385] width 65 height 13
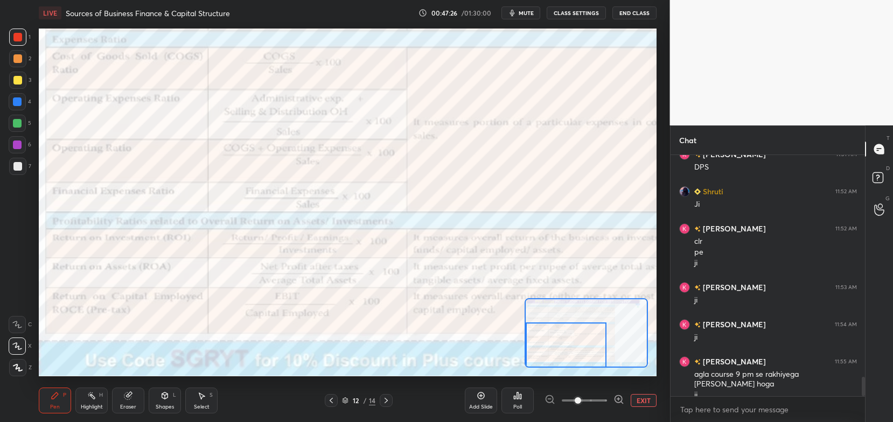
click at [563, 351] on div at bounding box center [566, 345] width 81 height 45
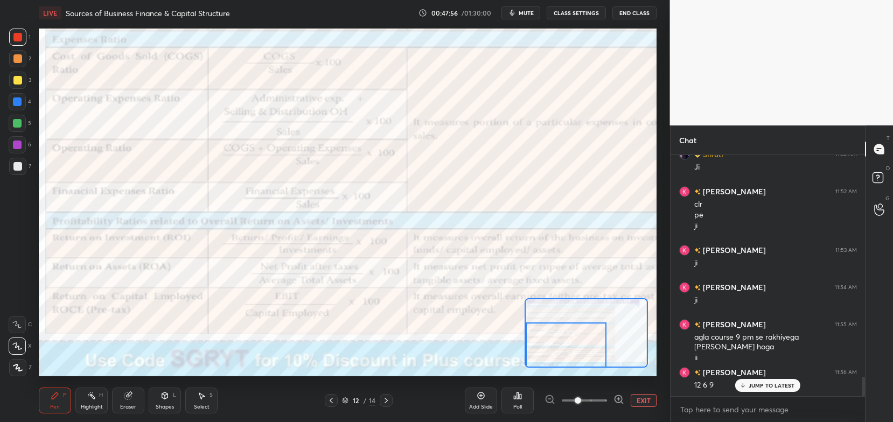
click at [762, 378] on div "12 6 9" at bounding box center [776, 384] width 163 height 13
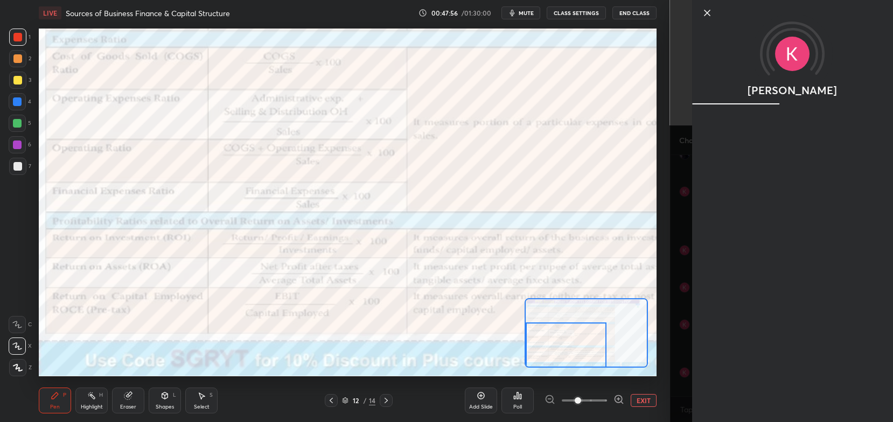
click at [760, 386] on div "SHASHIKANT" at bounding box center [792, 211] width 201 height 422
click at [668, 334] on div "1 2 3 4 5 6 7 C X Z C X Z E E Erase all H H LIVE Sources of Business Finance & …" at bounding box center [335, 211] width 670 height 422
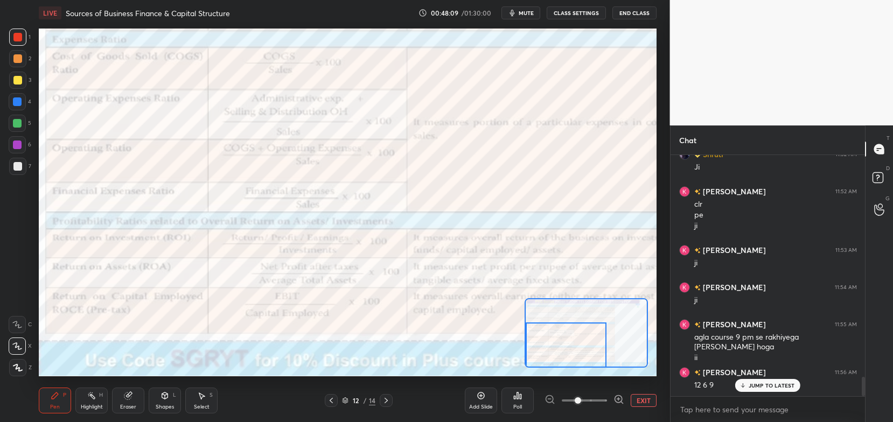
click at [129, 398] on icon at bounding box center [127, 396] width 7 height 7
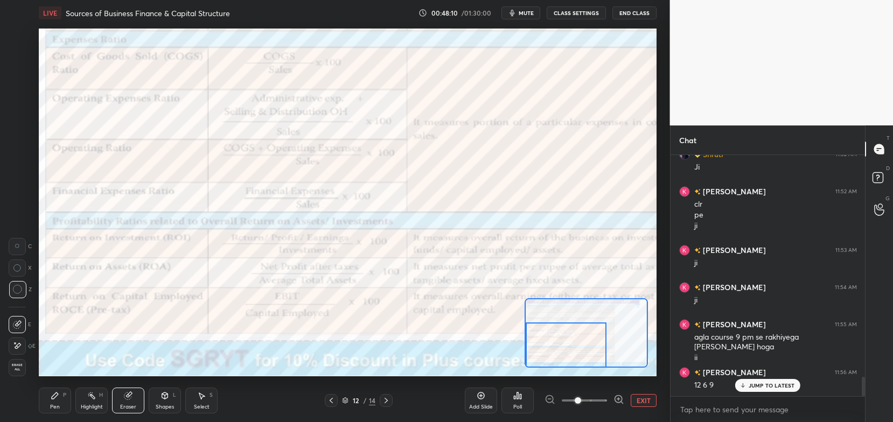
click at [19, 369] on span "Erase all" at bounding box center [17, 368] width 16 height 8
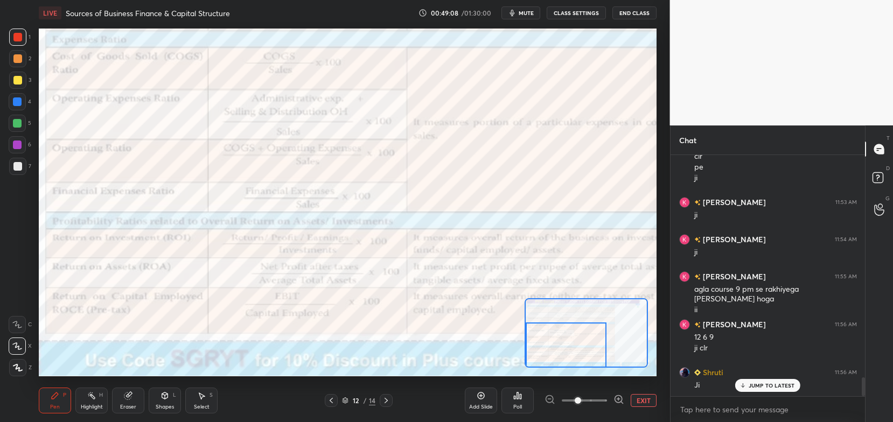
scroll to position [2852, 0]
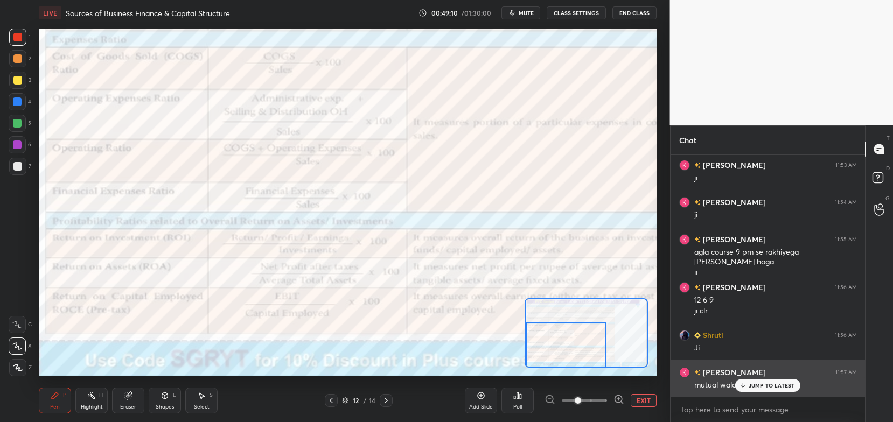
click at [756, 395] on div "SHASHIKANT 11:57 AM mutual wala alg" at bounding box center [768, 378] width 195 height 37
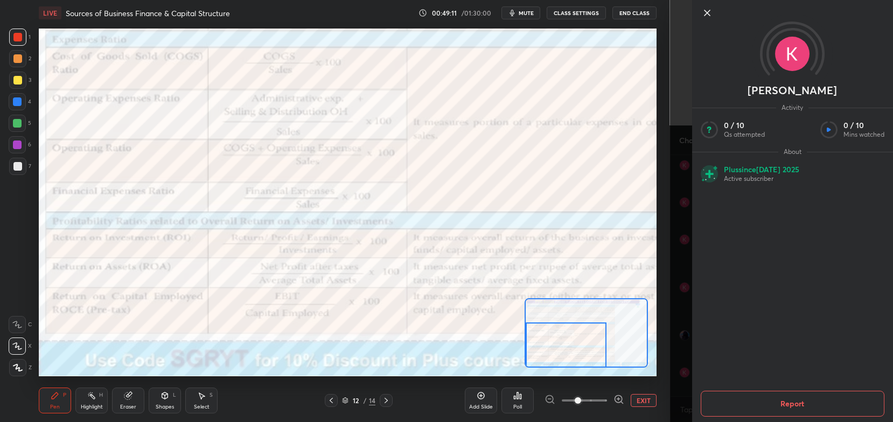
click at [679, 385] on div "SHASHIKANT Activity 0 / 10 Qs attempted 0 / 10 Mins watched About Plus since Ju…" at bounding box center [782, 211] width 224 height 422
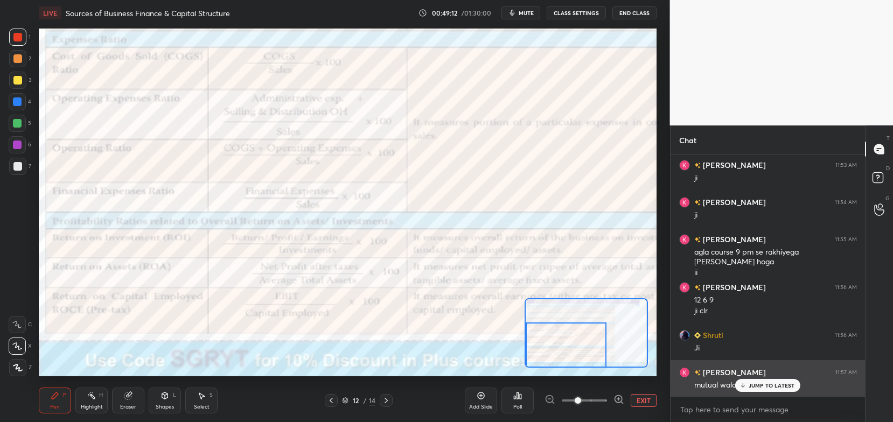
click at [744, 387] on icon at bounding box center [743, 387] width 3 height 2
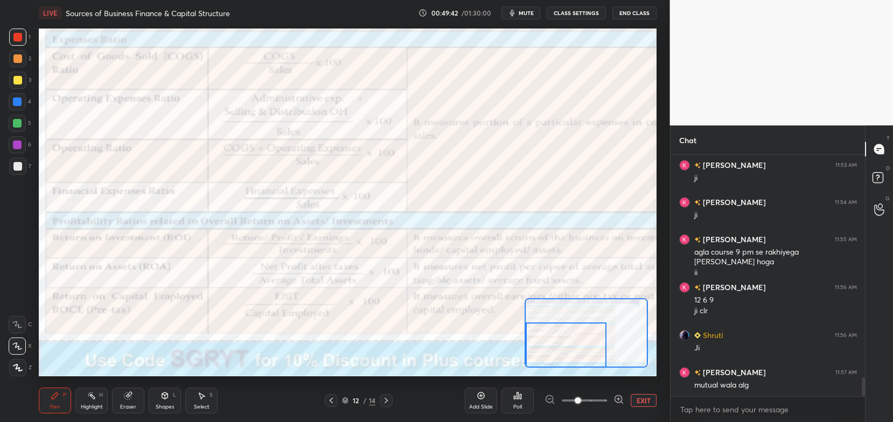
click at [643, 406] on button "EXIT" at bounding box center [644, 400] width 26 height 13
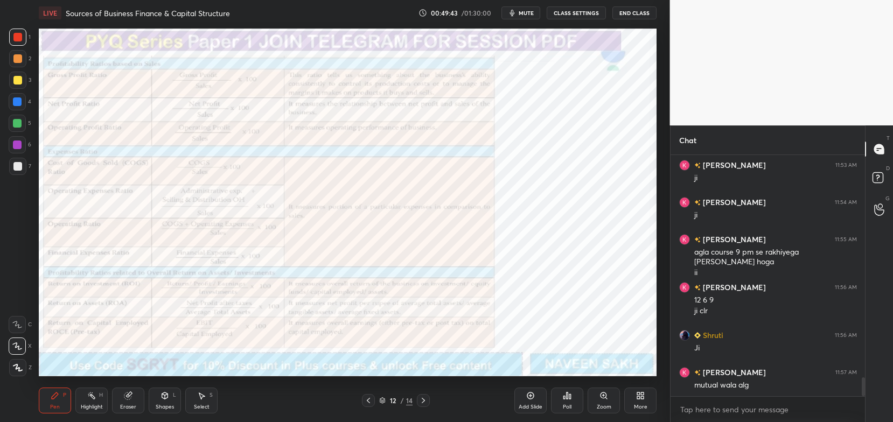
click at [601, 402] on div "Zoom" at bounding box center [604, 401] width 32 height 26
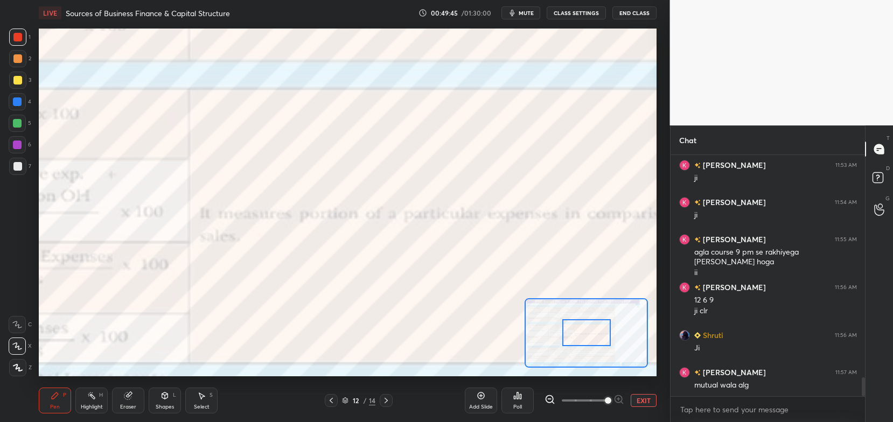
click at [550, 399] on icon at bounding box center [550, 399] width 11 height 11
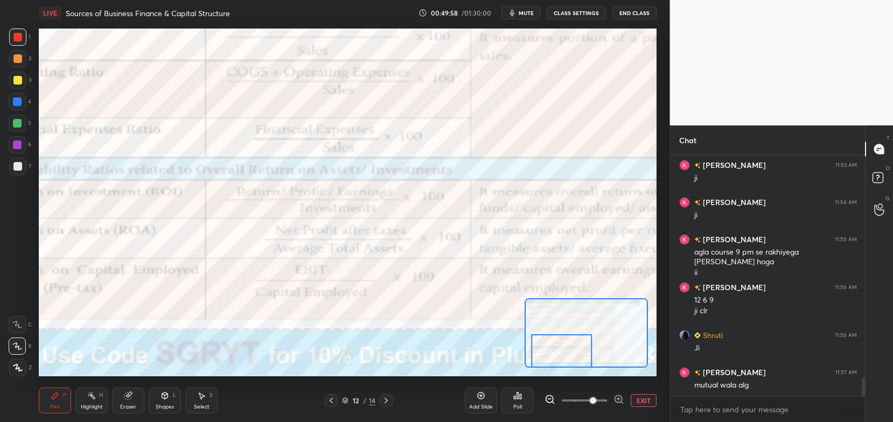
click at [548, 400] on icon at bounding box center [550, 399] width 11 height 11
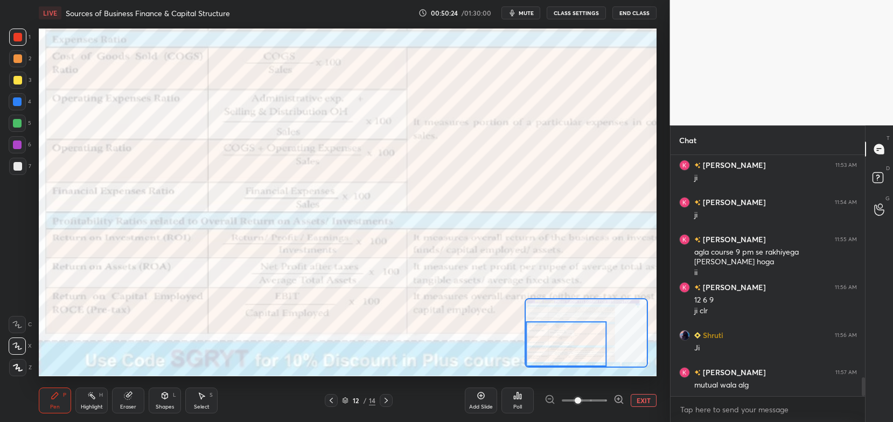
scroll to position [2899, 0]
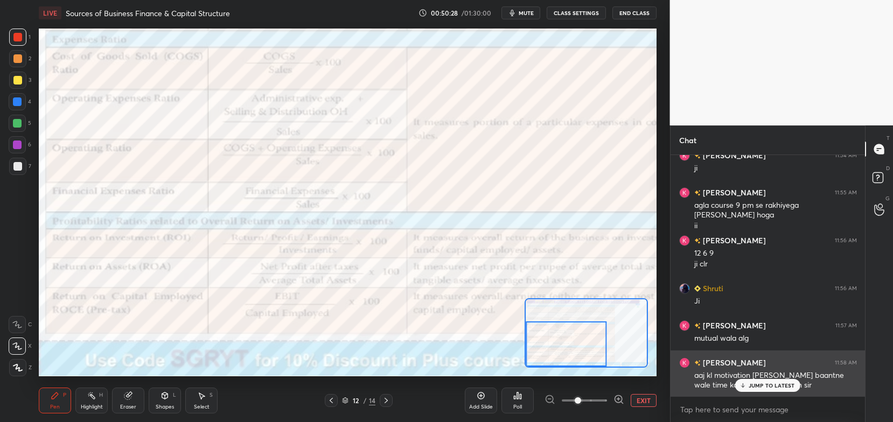
click at [772, 385] on p "JUMP TO LATEST" at bounding box center [772, 386] width 46 height 6
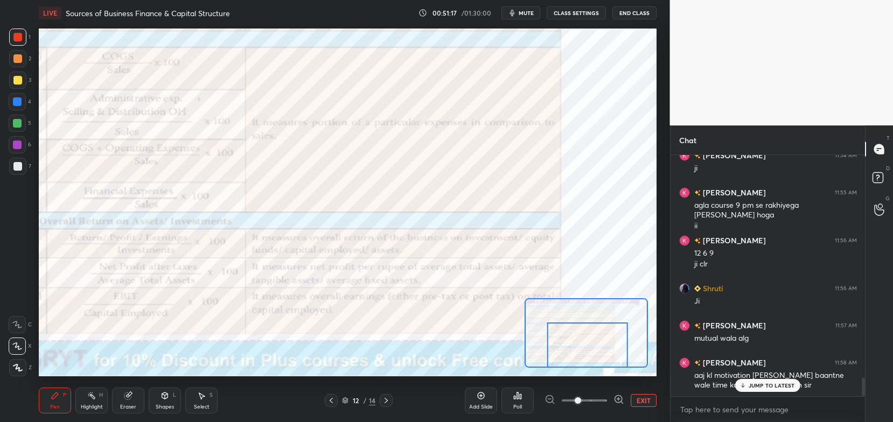
scroll to position [2936, 0]
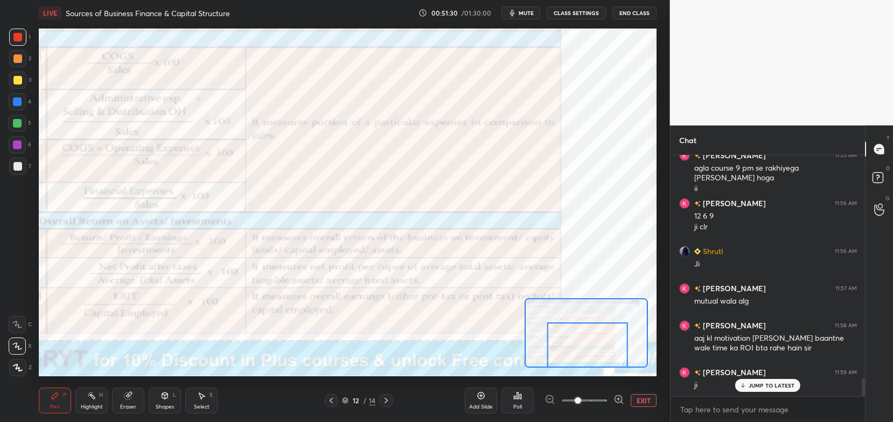
click at [651, 402] on button "EXIT" at bounding box center [644, 400] width 26 height 13
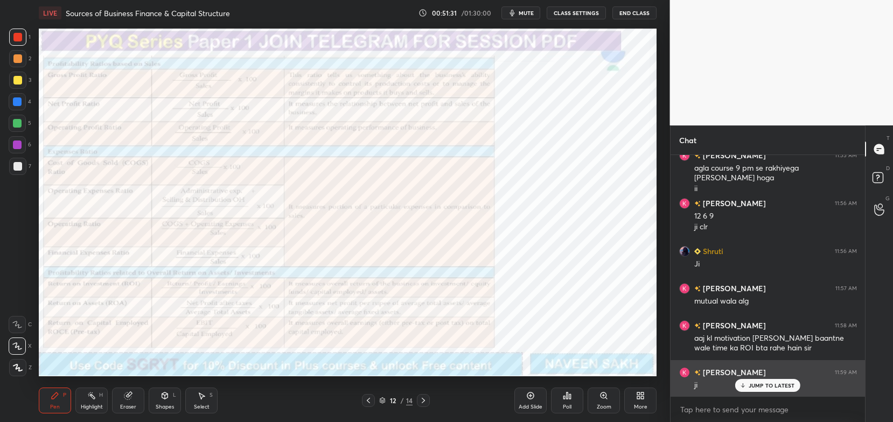
click at [750, 387] on p "JUMP TO LATEST" at bounding box center [772, 386] width 46 height 6
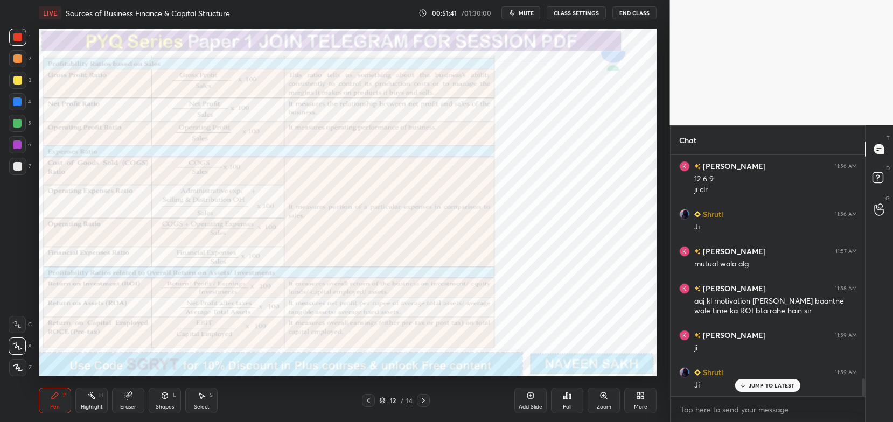
scroll to position [3010, 0]
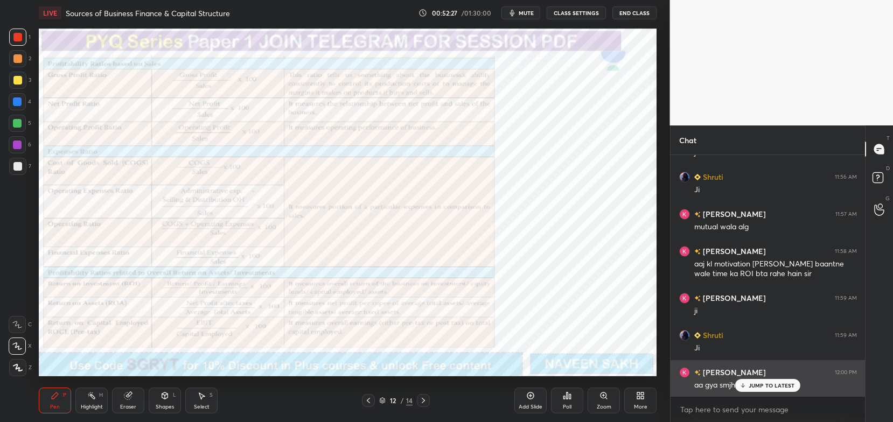
click at [762, 389] on p "JUMP TO LATEST" at bounding box center [772, 386] width 46 height 6
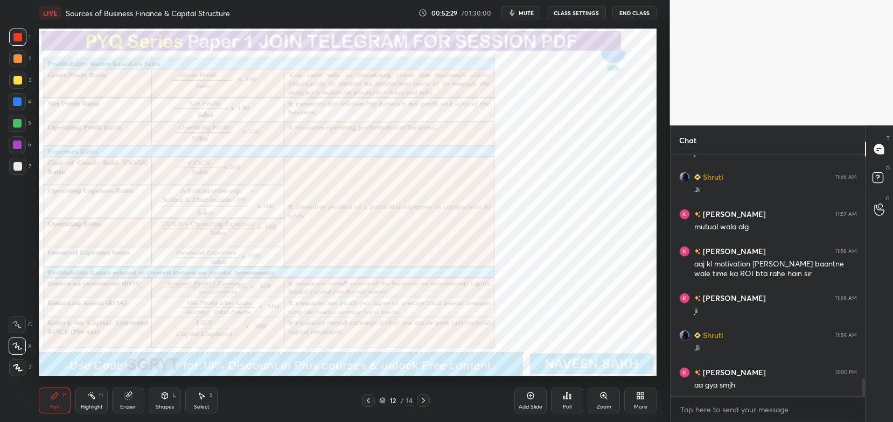
click at [14, 352] on div at bounding box center [17, 346] width 17 height 17
click at [384, 403] on icon at bounding box center [382, 403] width 5 height 2
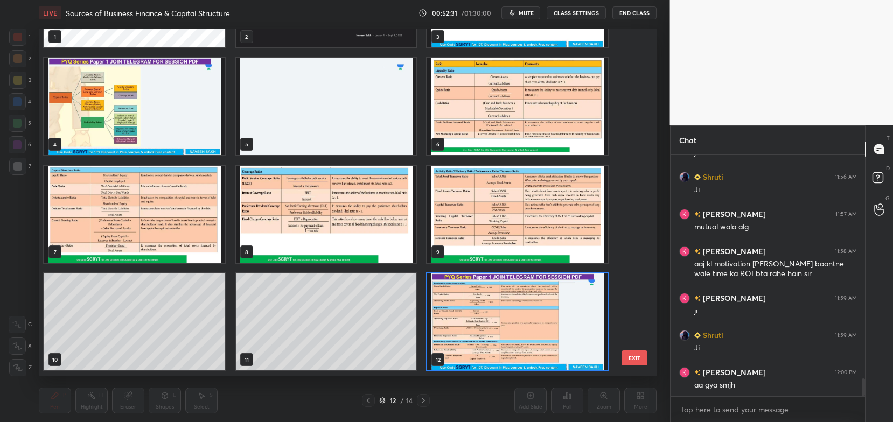
scroll to position [0, 0]
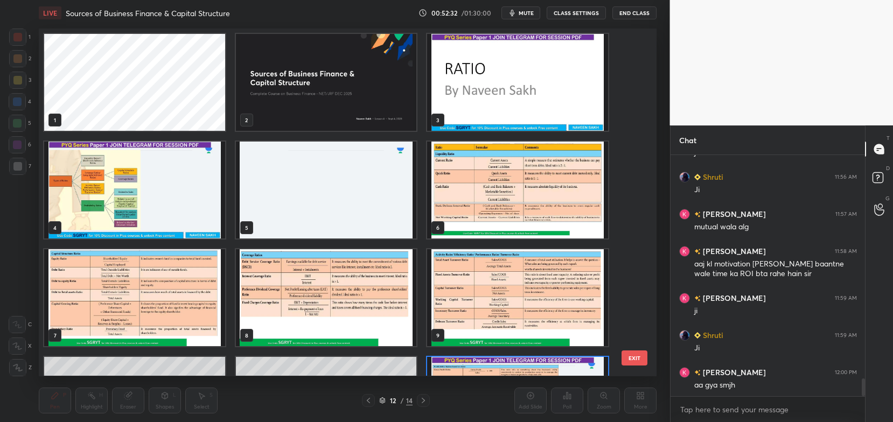
click at [380, 92] on img "grid" at bounding box center [326, 82] width 181 height 97
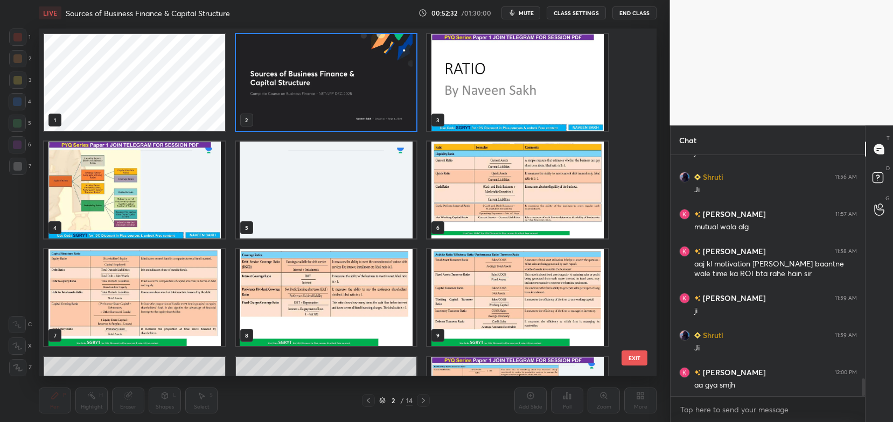
click at [378, 101] on img "grid" at bounding box center [326, 82] width 181 height 97
click at [385, 101] on img "grid" at bounding box center [326, 82] width 181 height 97
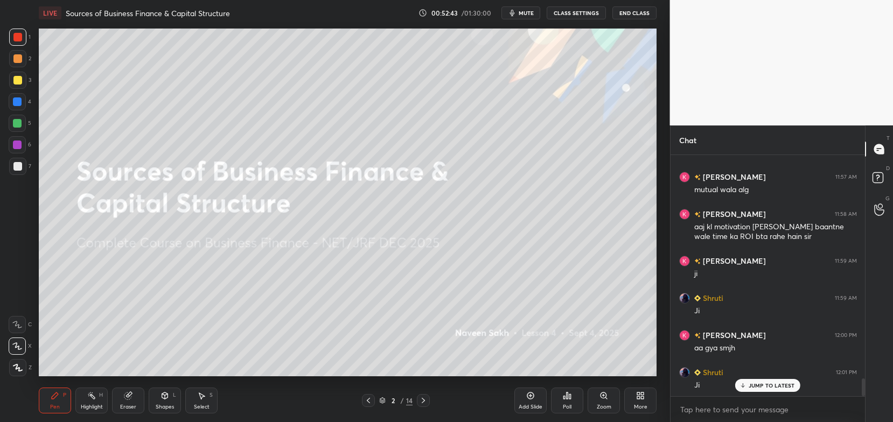
scroll to position [3085, 0]
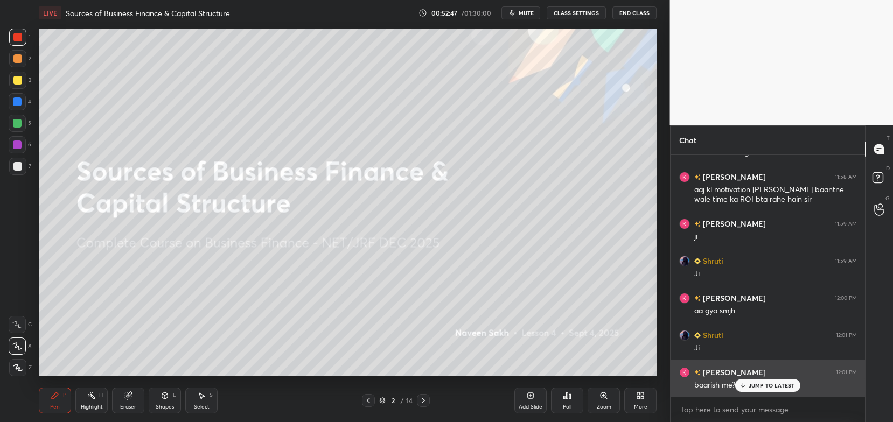
click at [751, 390] on div "JUMP TO LATEST" at bounding box center [767, 385] width 65 height 13
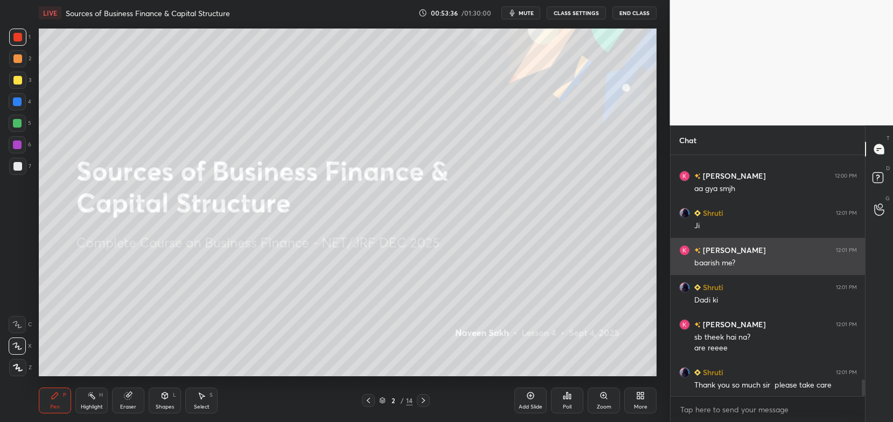
scroll to position [3245, 0]
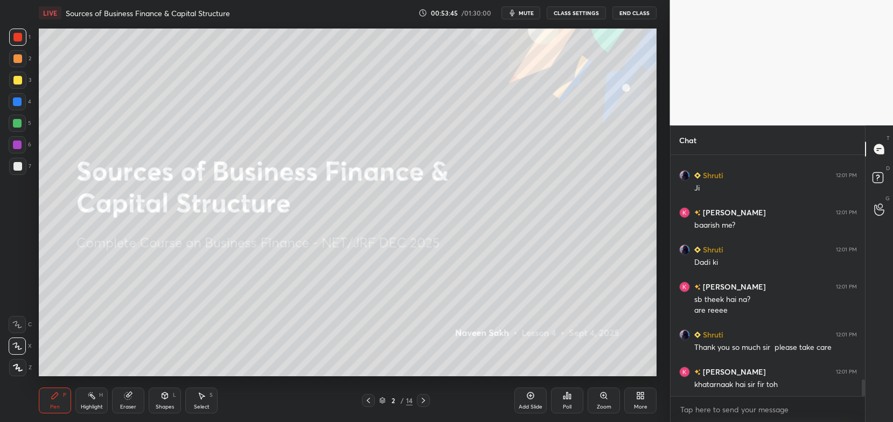
click at [635, 15] on button "End Class" at bounding box center [635, 12] width 44 height 13
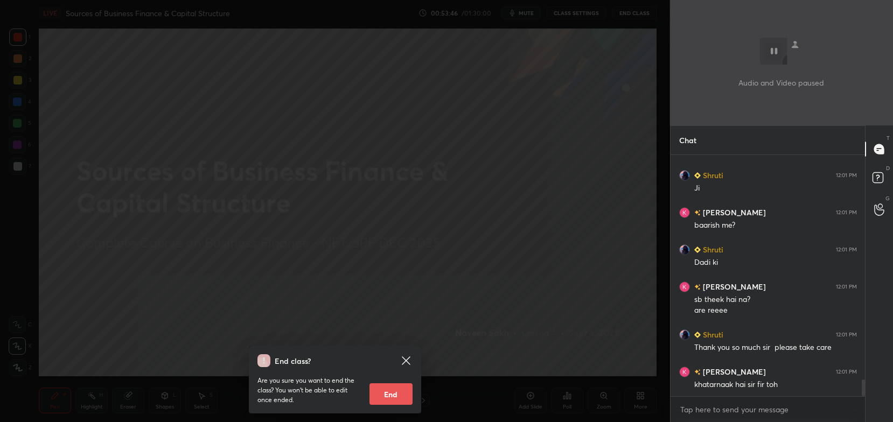
click at [391, 400] on button "End" at bounding box center [391, 395] width 43 height 22
type textarea "x"
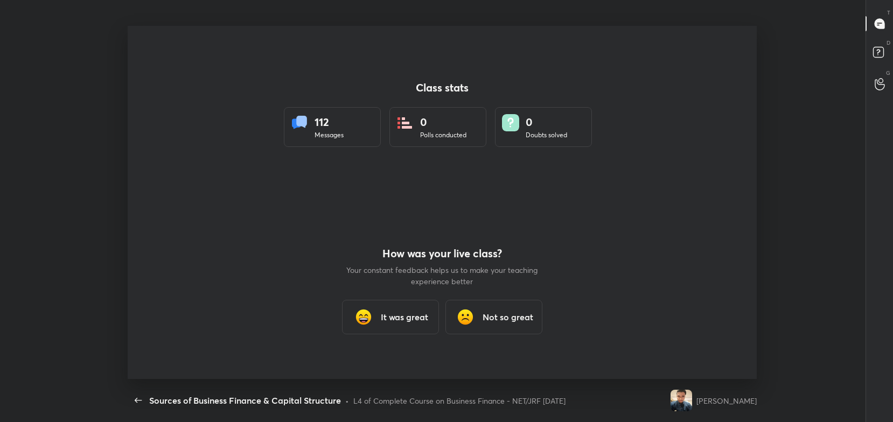
scroll to position [0, 0]
click at [383, 319] on h3 "It was great" at bounding box center [404, 317] width 47 height 13
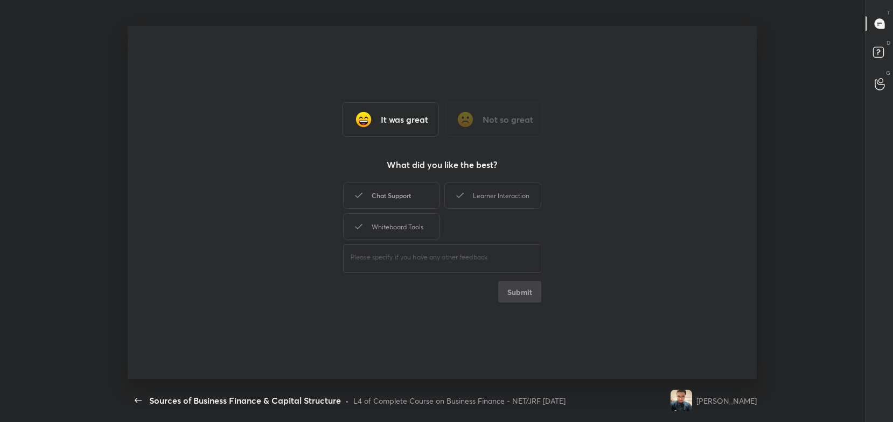
click at [419, 206] on div "Chat Support" at bounding box center [391, 195] width 97 height 27
click at [420, 231] on div "Whiteboard Tools" at bounding box center [391, 226] width 97 height 27
click at [470, 202] on div "Learner Interaction" at bounding box center [493, 195] width 97 height 27
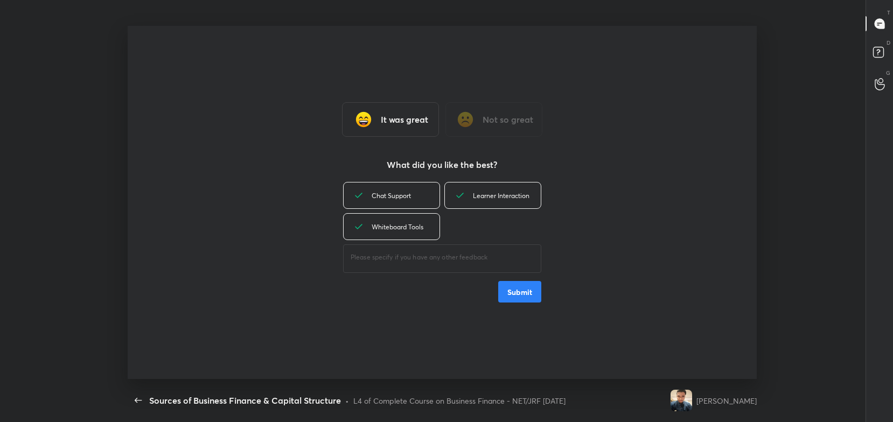
click at [513, 289] on button "Submit" at bounding box center [519, 292] width 43 height 22
